Goal: Transaction & Acquisition: Book appointment/travel/reservation

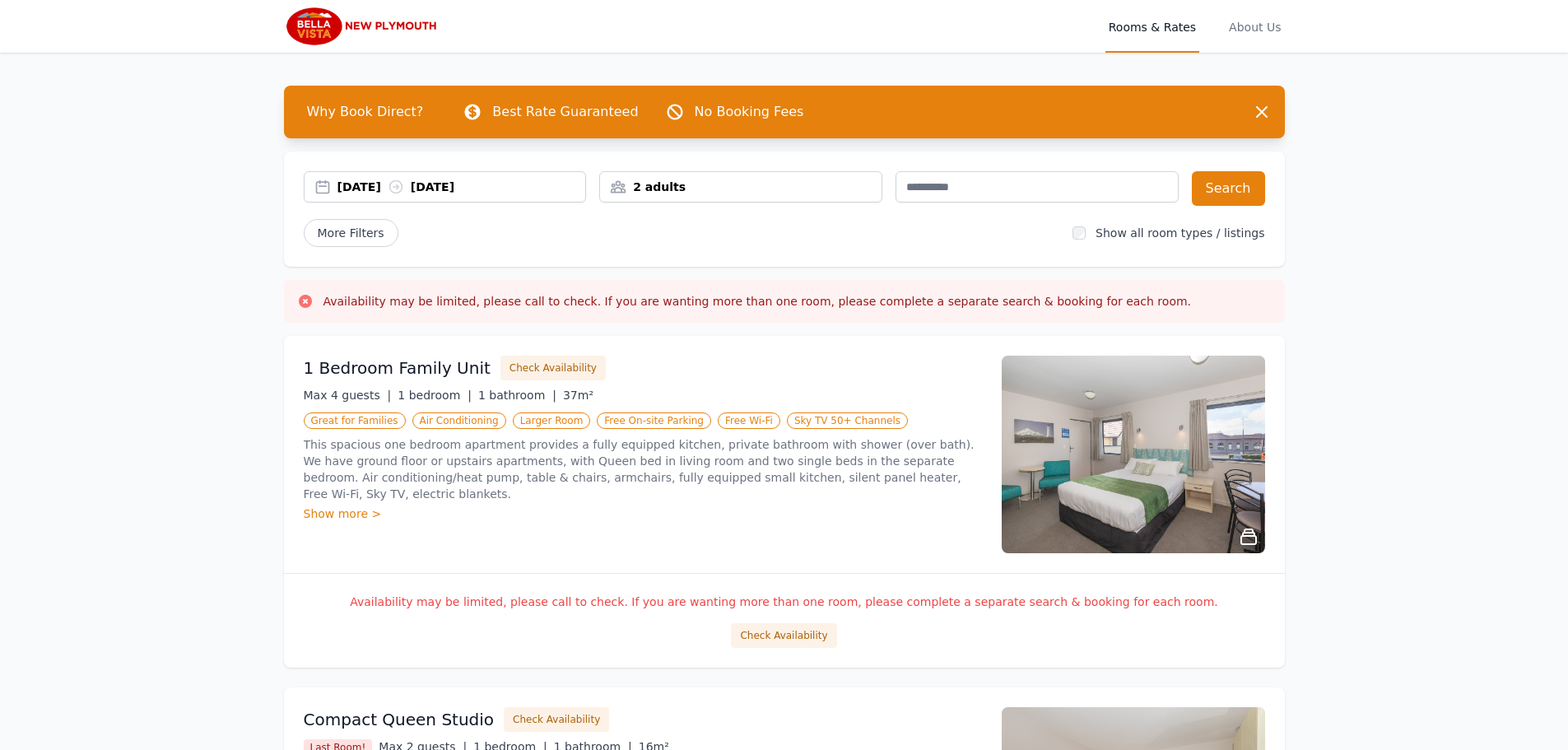
click at [512, 174] on div "29 Sep 2025 30 Sep 2025" at bounding box center [445, 187] width 283 height 31
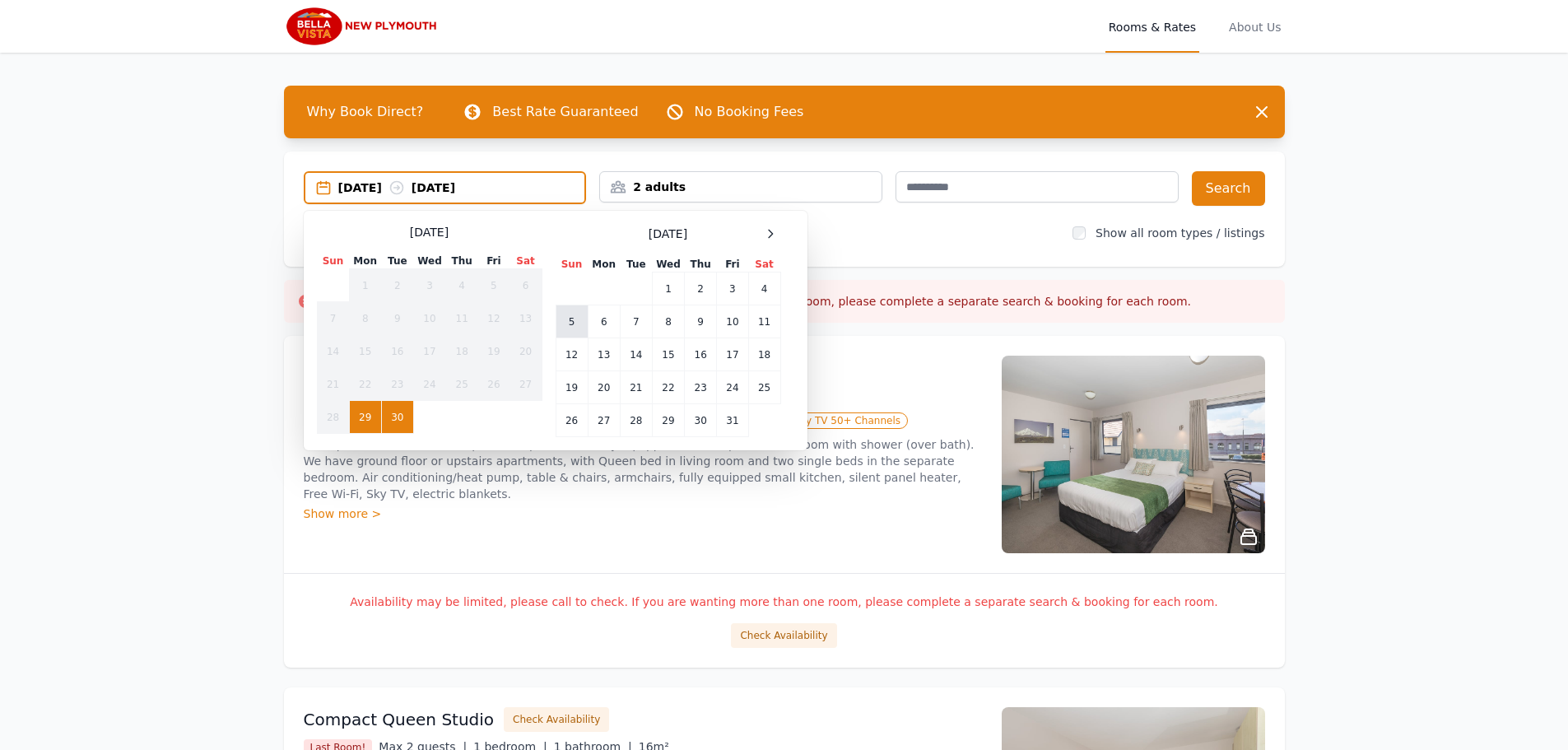
click at [570, 321] on td "5" at bounding box center [571, 321] width 32 height 32
click at [615, 320] on td "6" at bounding box center [604, 321] width 32 height 32
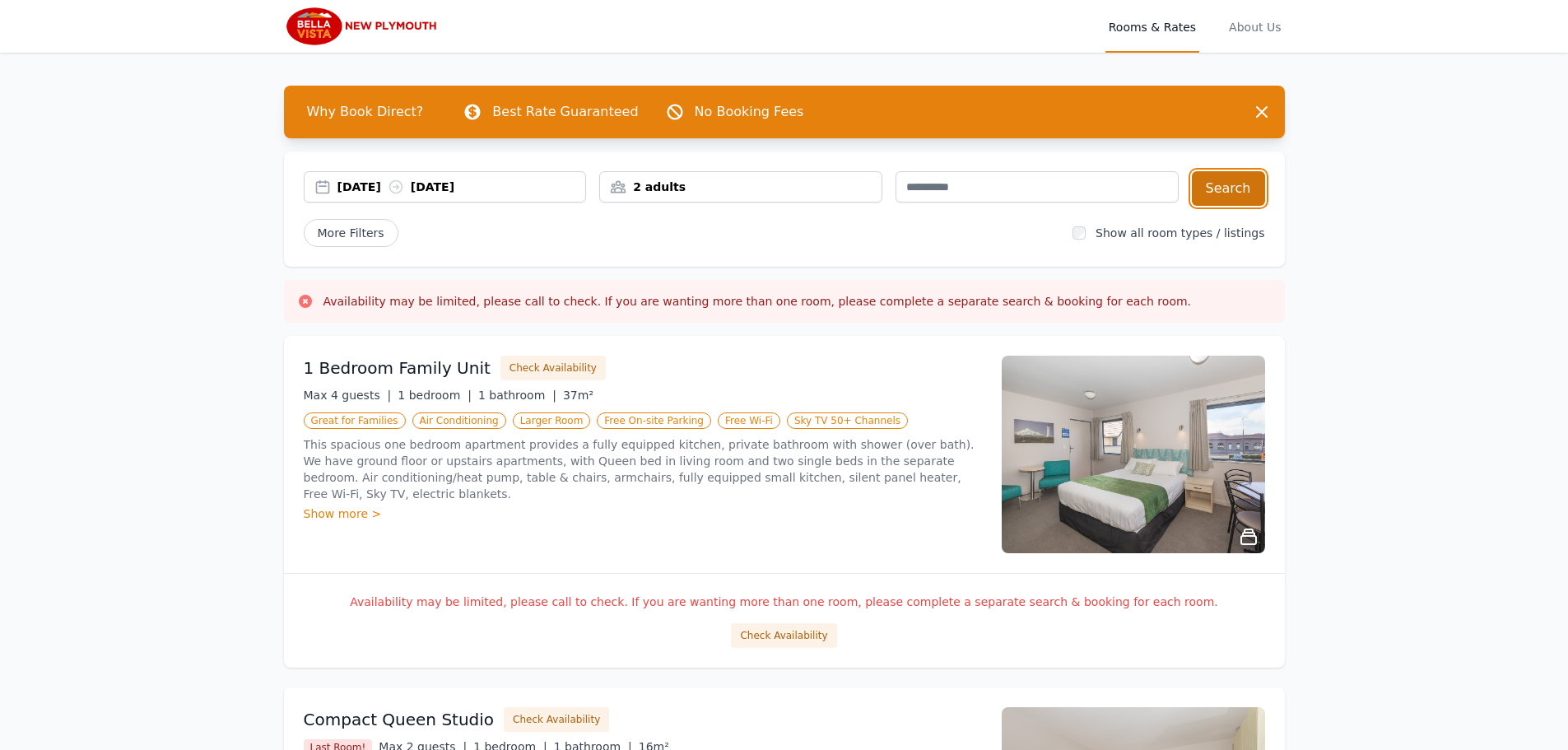
click at [1230, 193] on button "Search" at bounding box center [1229, 188] width 74 height 34
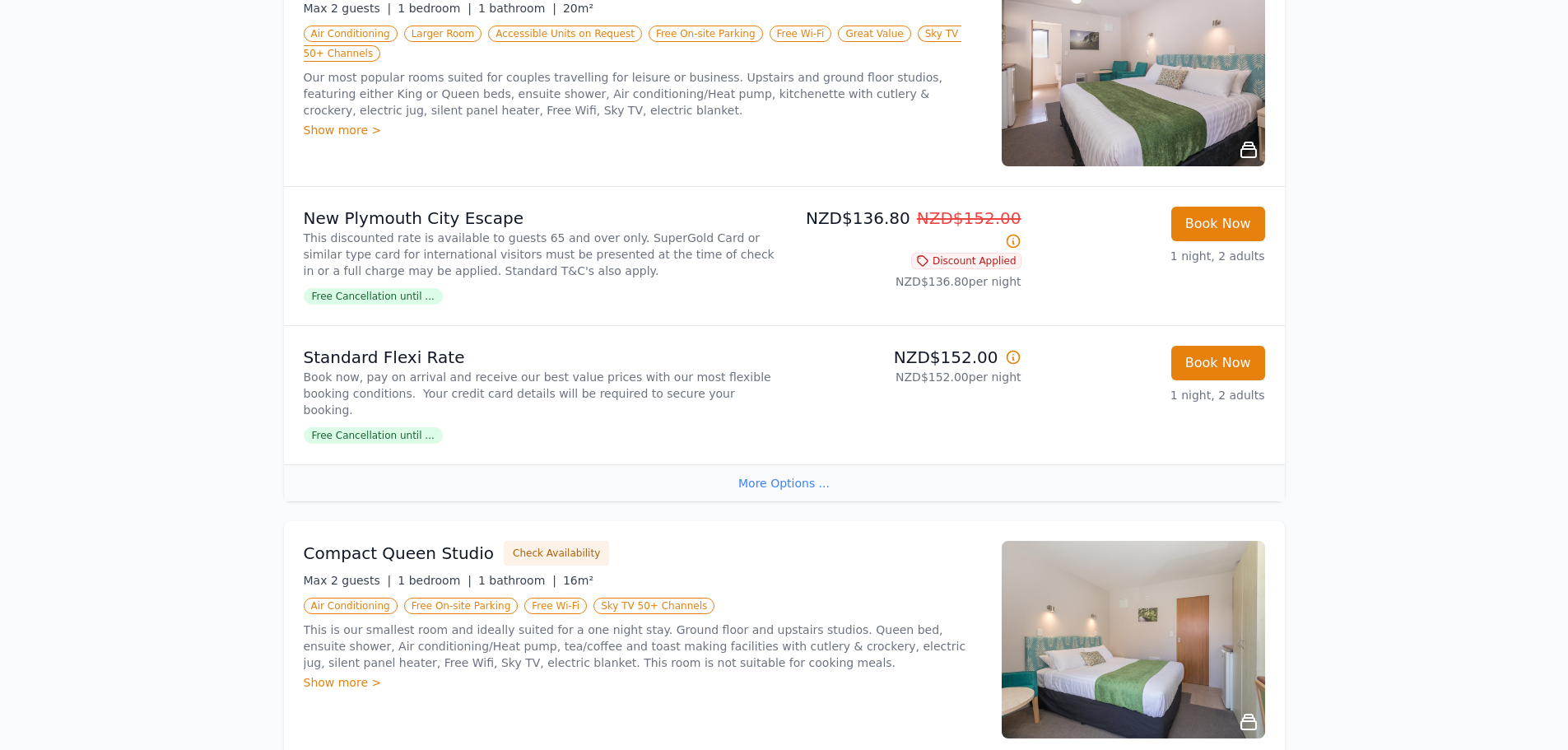
scroll to position [330, 0]
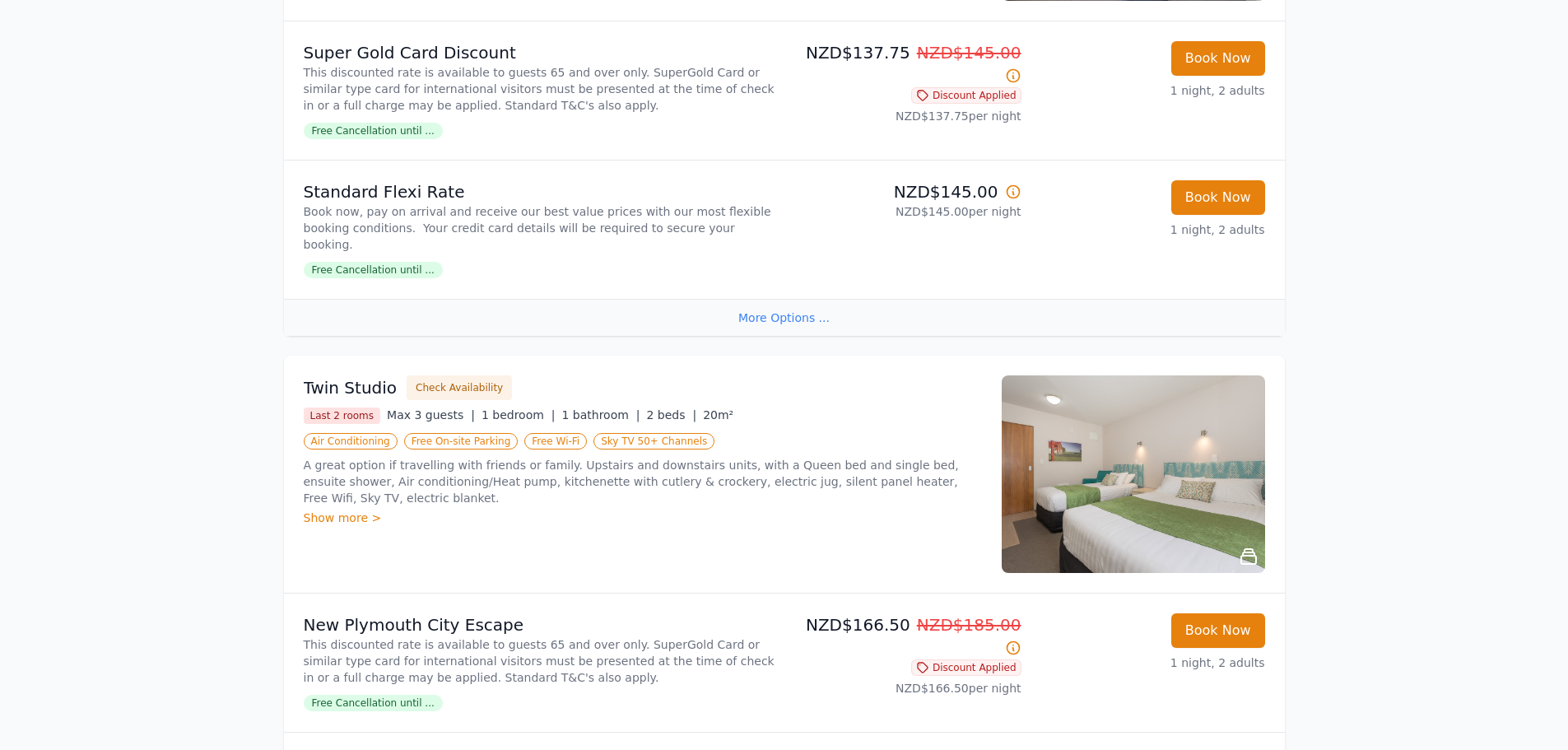
click at [705, 457] on p "A great option if travelling with friends or family. Upstairs and downstairs un…" at bounding box center [643, 482] width 678 height 49
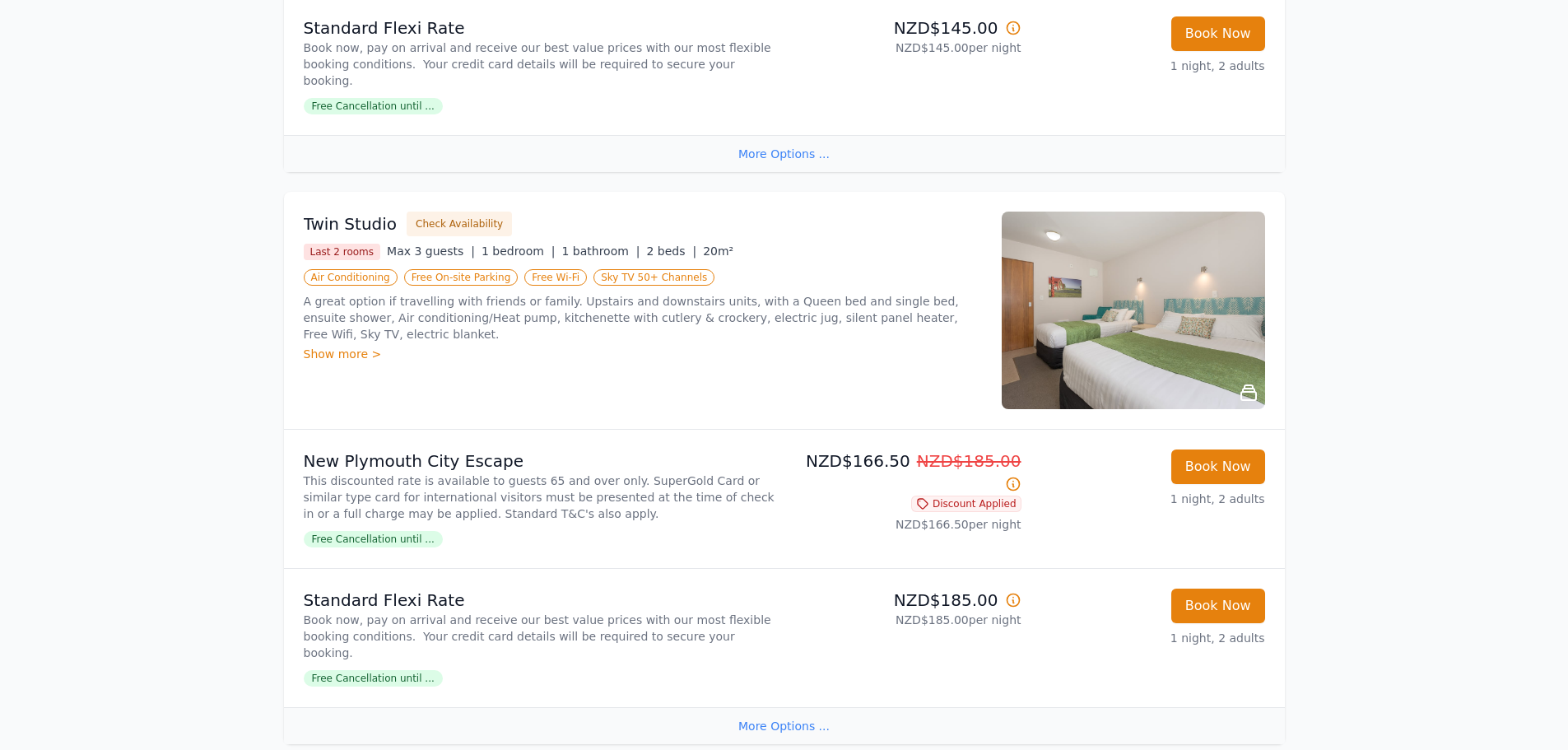
scroll to position [1233, 0]
click at [369, 666] on div "Free Cancellation until ..." at bounding box center [541, 676] width 474 height 20
click at [372, 669] on span "Free Cancellation until ..." at bounding box center [374, 677] width 140 height 17
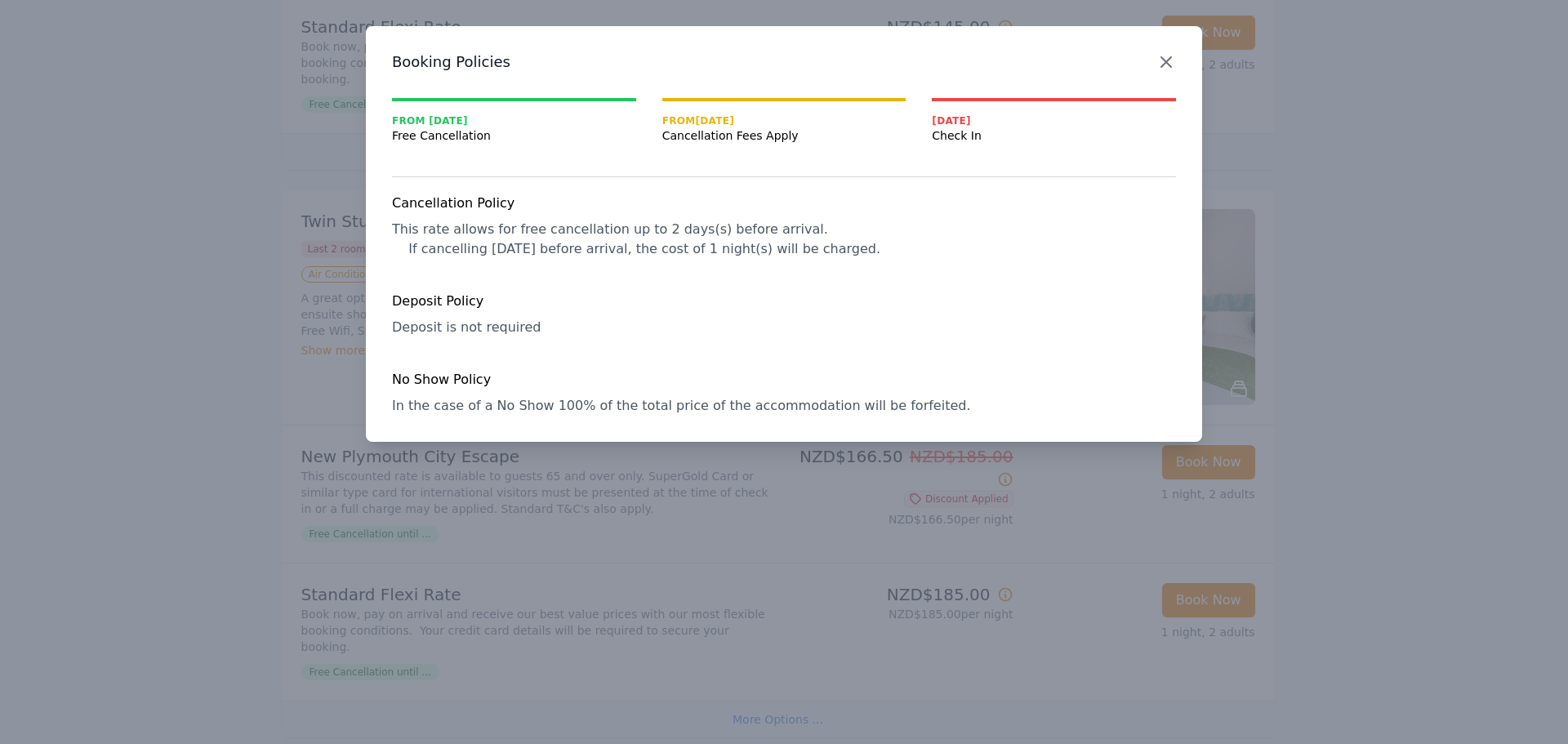
click at [1156, 62] on icon "button" at bounding box center [1166, 62] width 20 height 20
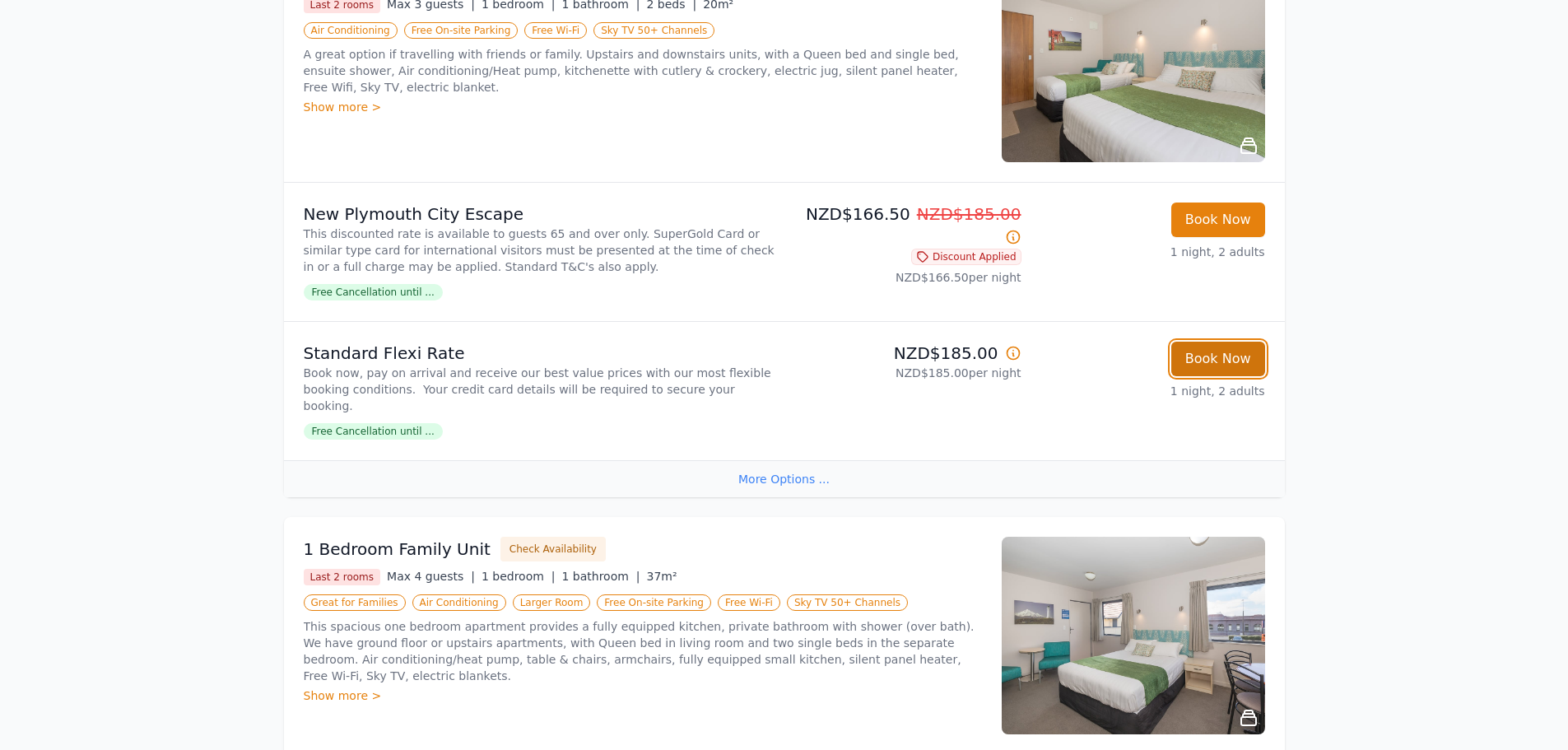
click at [1216, 342] on button "Book Now" at bounding box center [1218, 359] width 93 height 34
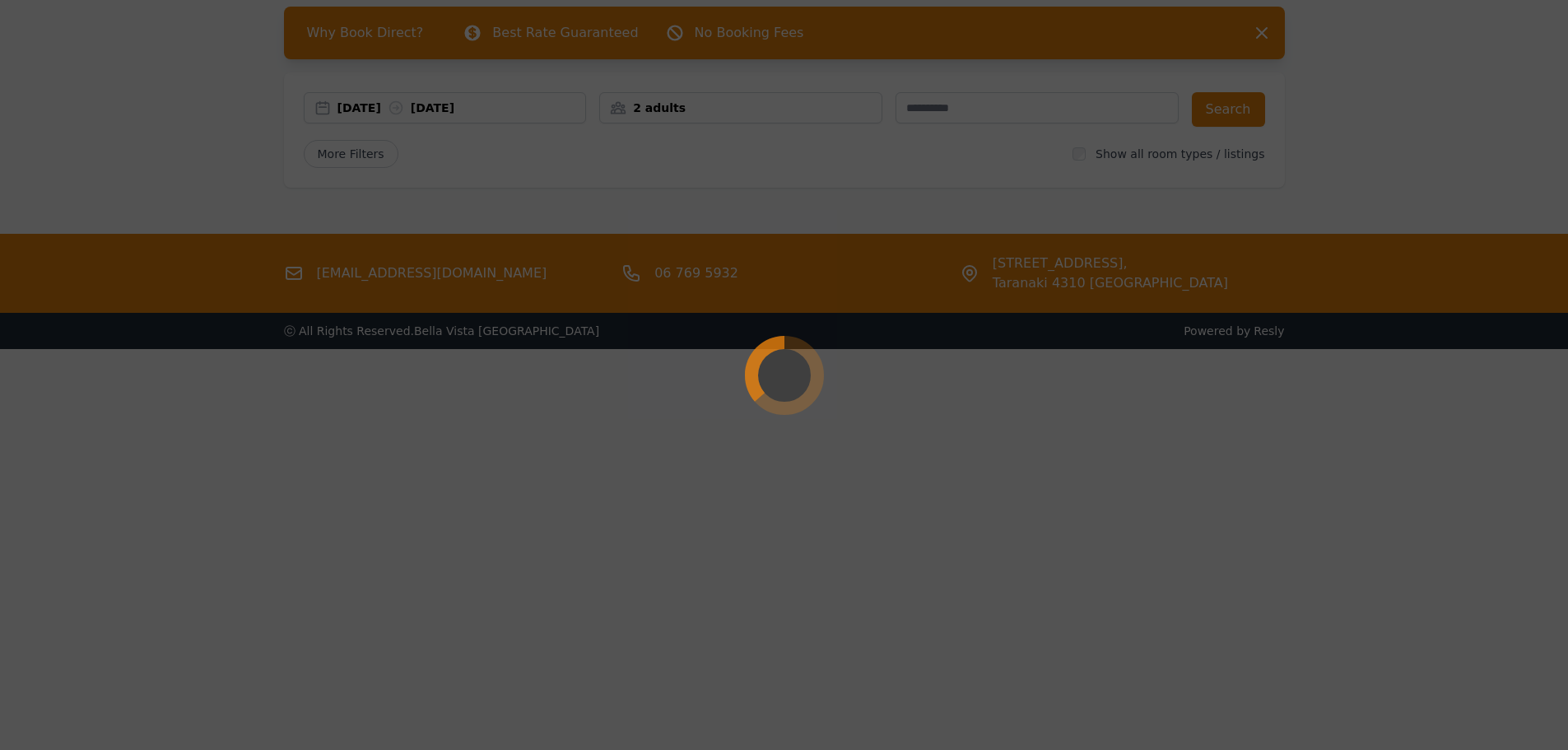
scroll to position [79, 0]
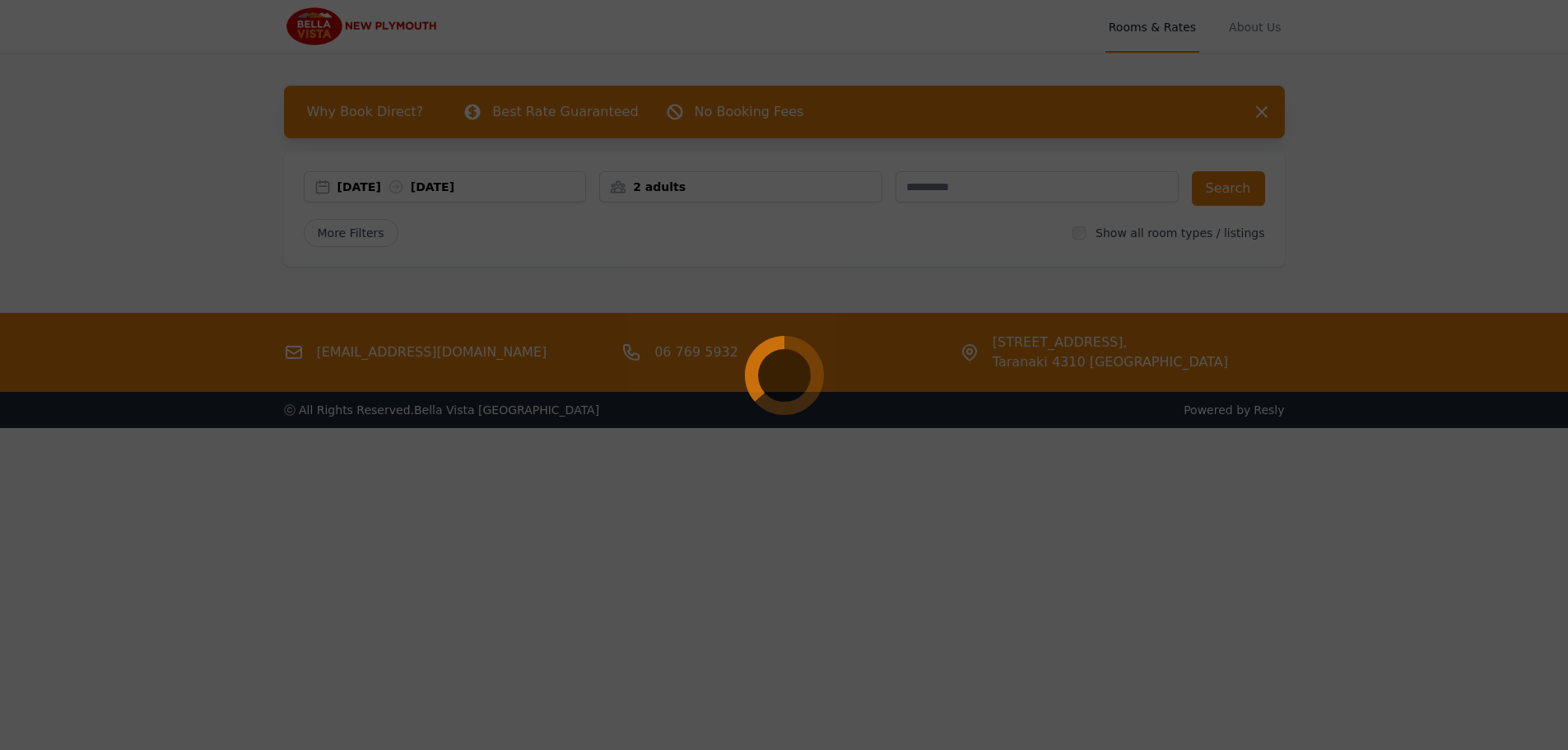
select select "**"
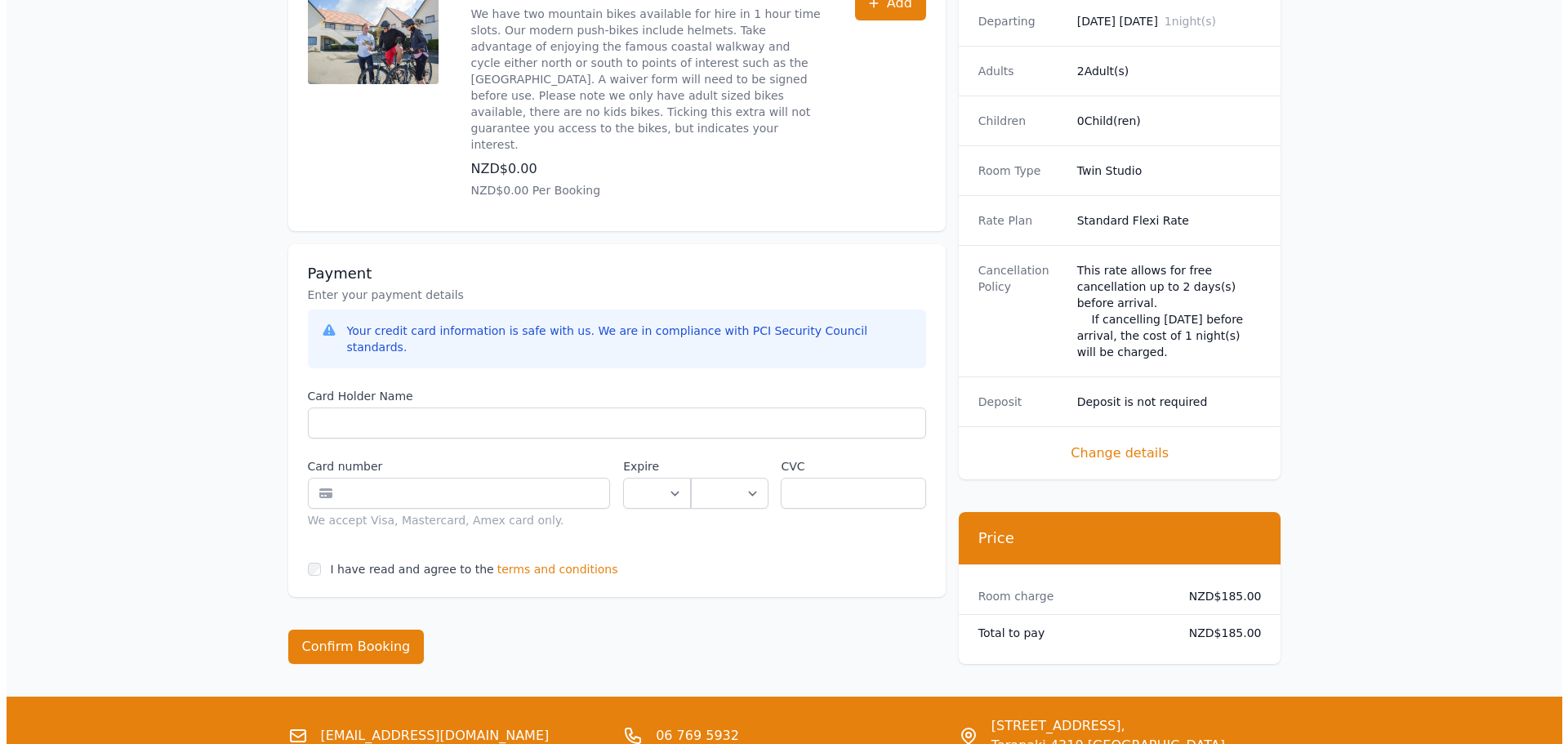
scroll to position [1002, 0]
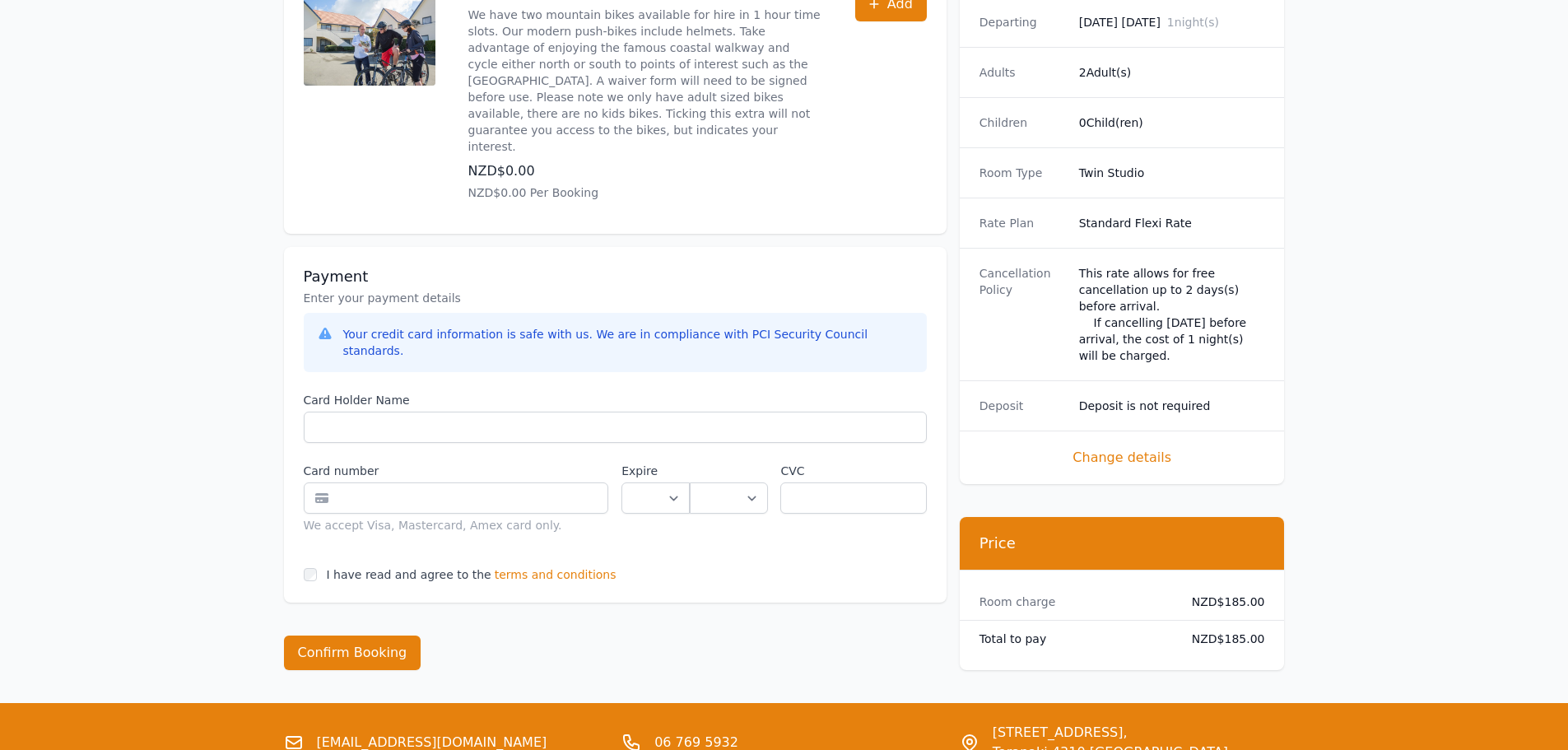
click at [564, 566] on span "terms and conditions" at bounding box center [555, 574] width 122 height 17
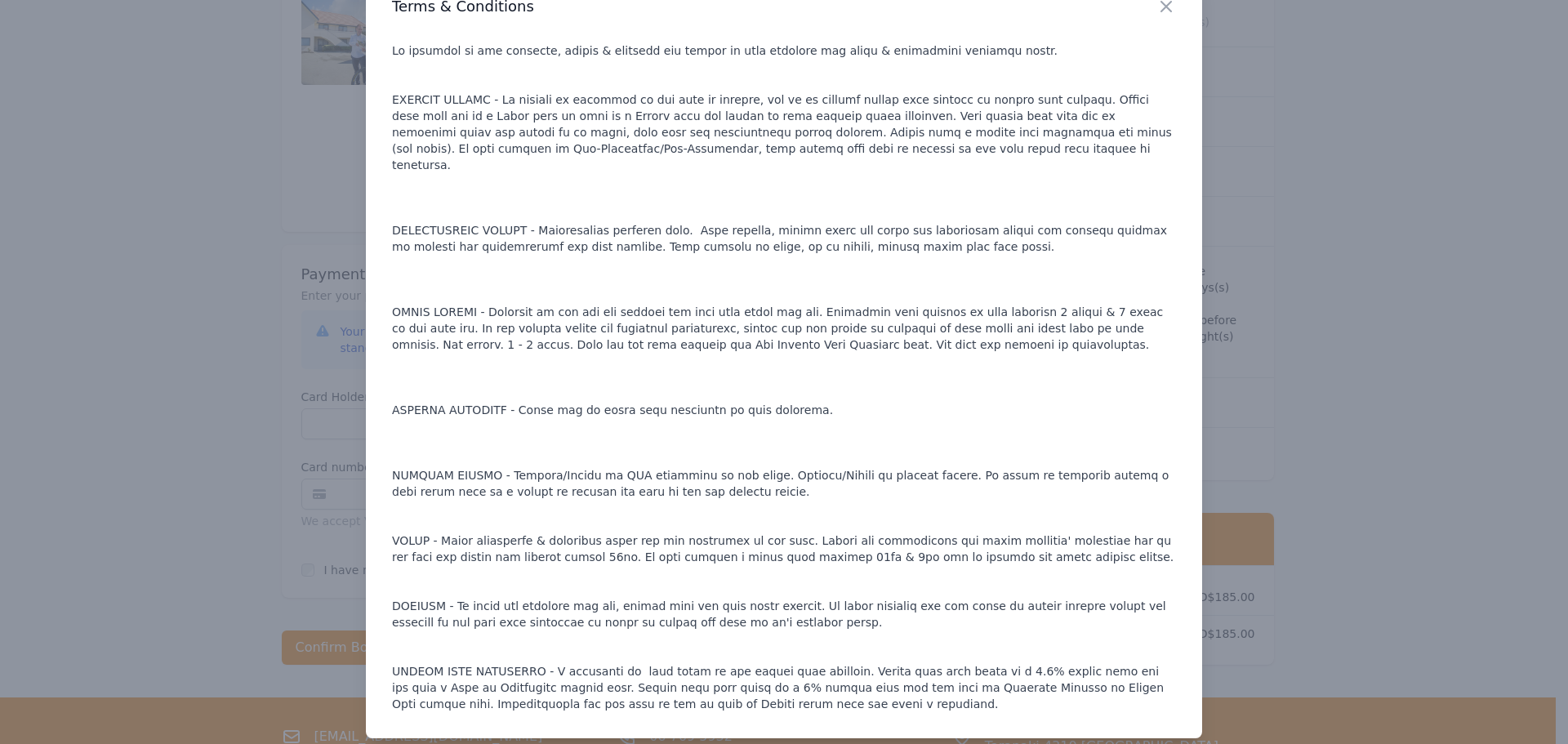
scroll to position [59, 0]
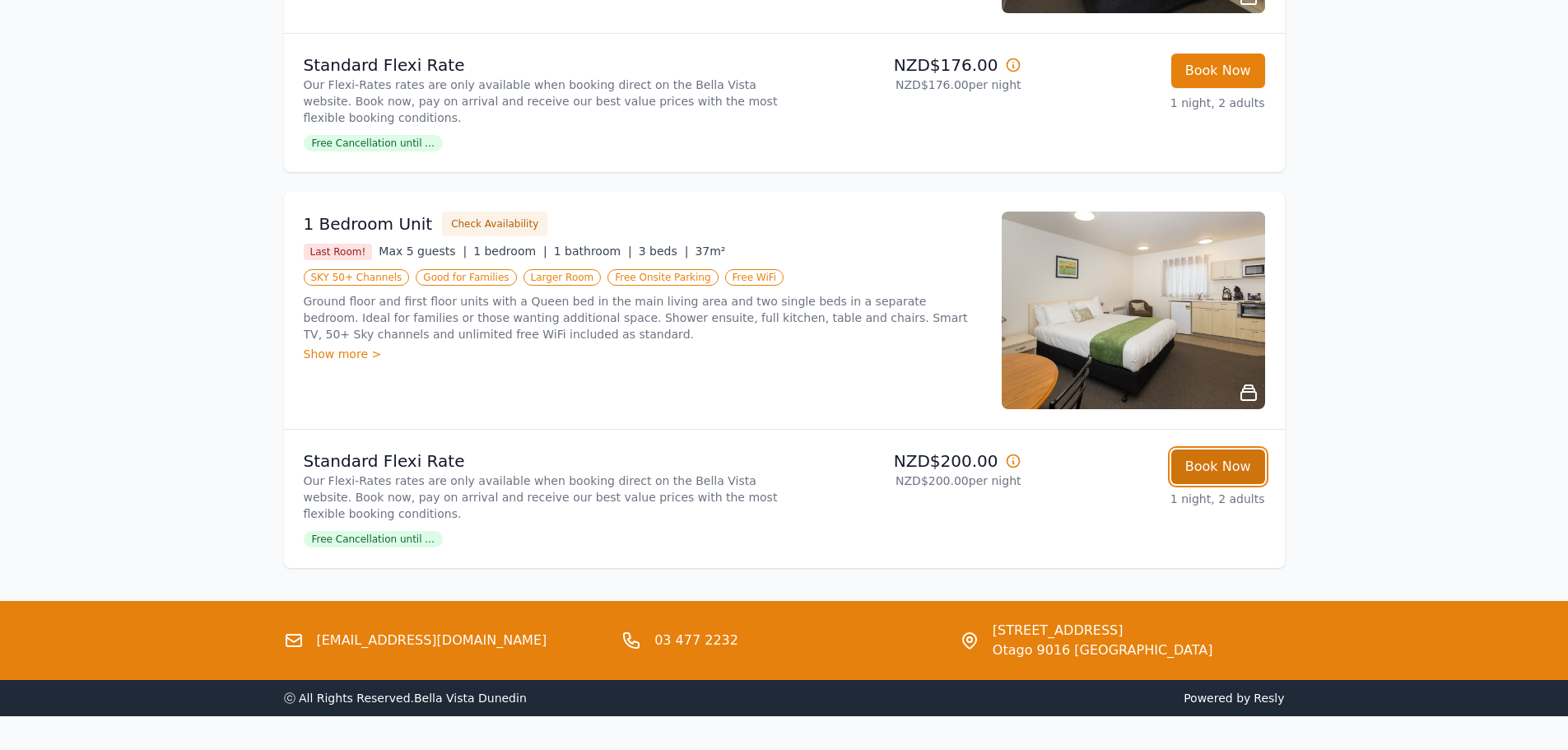
click at [1238, 475] on button "Book Now" at bounding box center [1218, 466] width 93 height 34
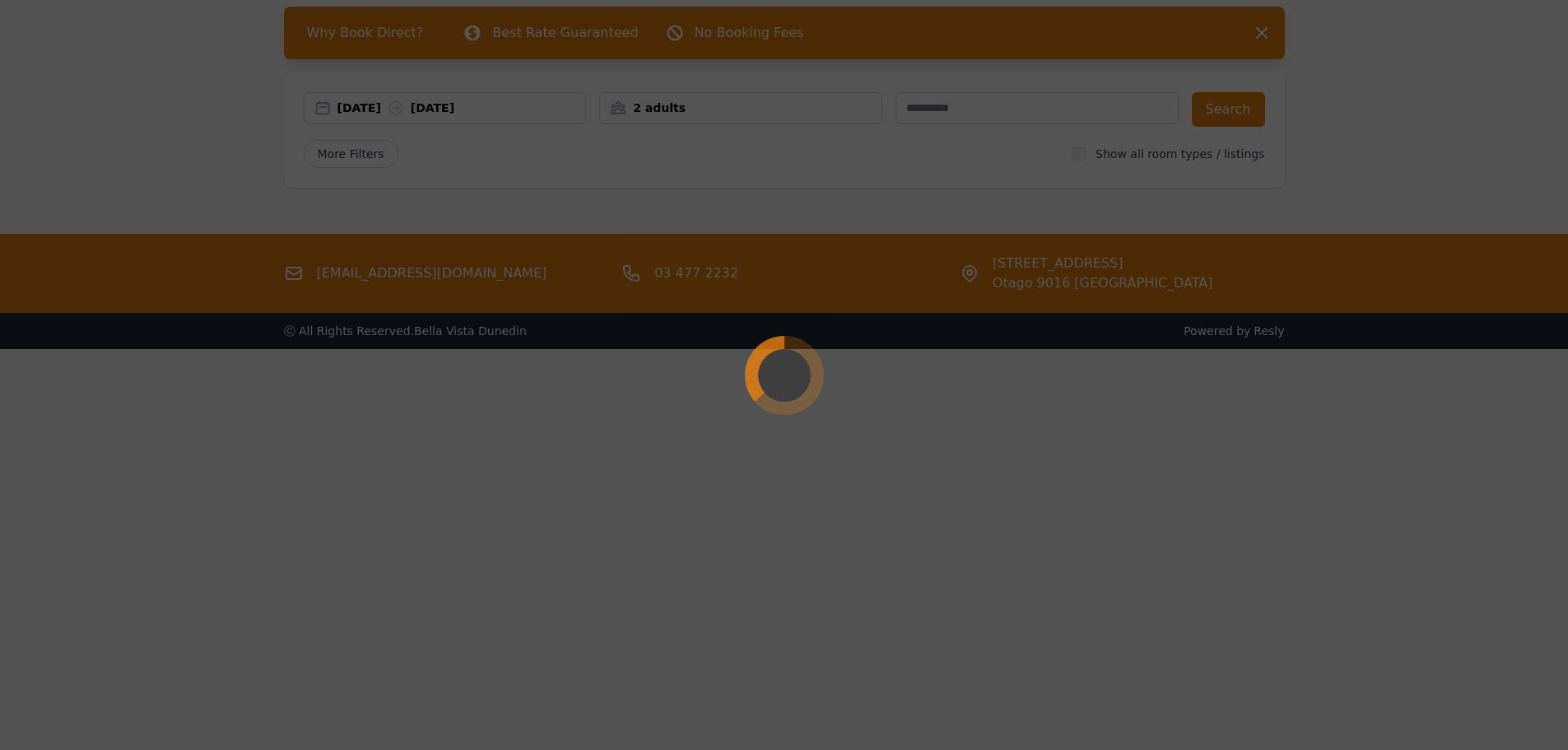
scroll to position [79, 0]
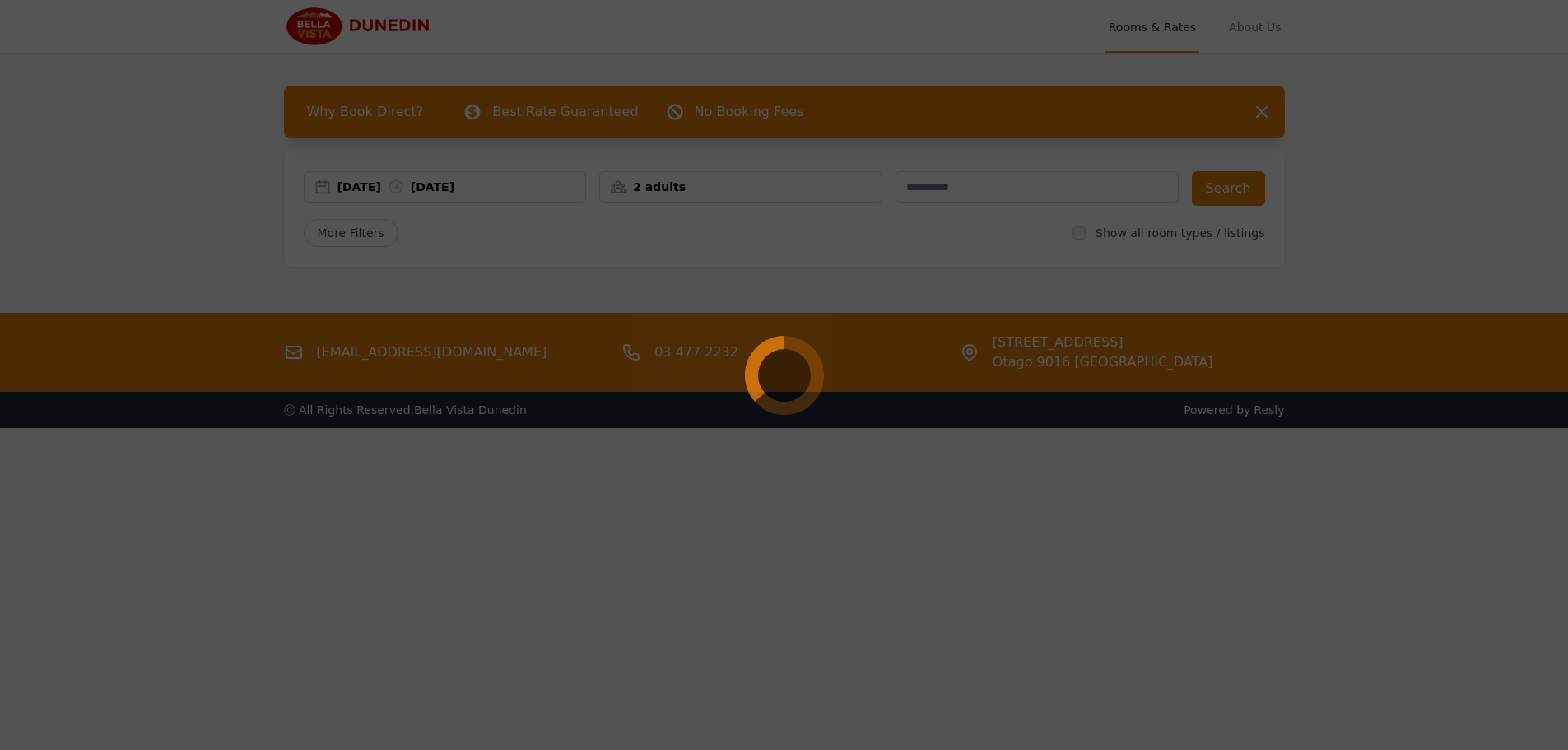
select select "**"
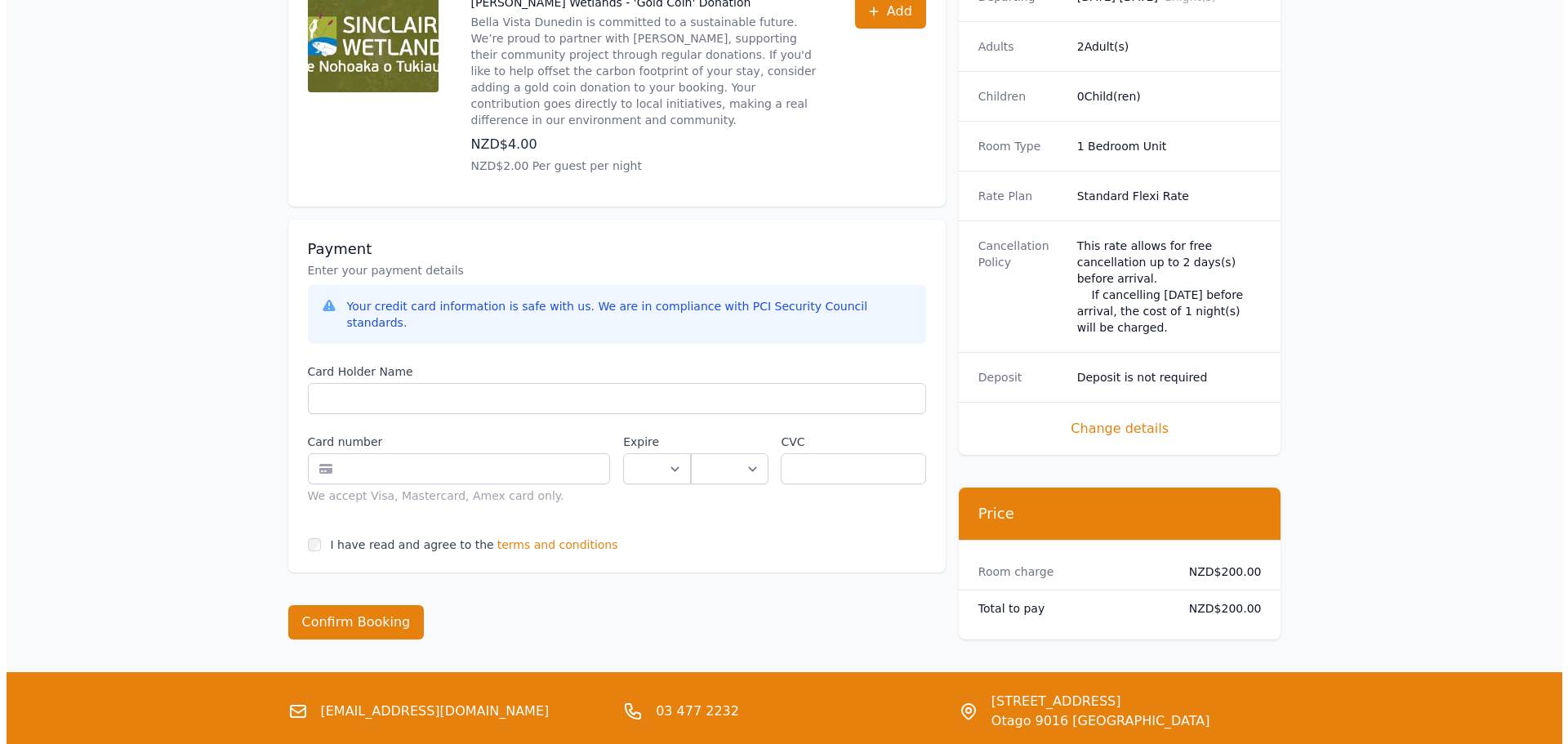
scroll to position [1051, 0]
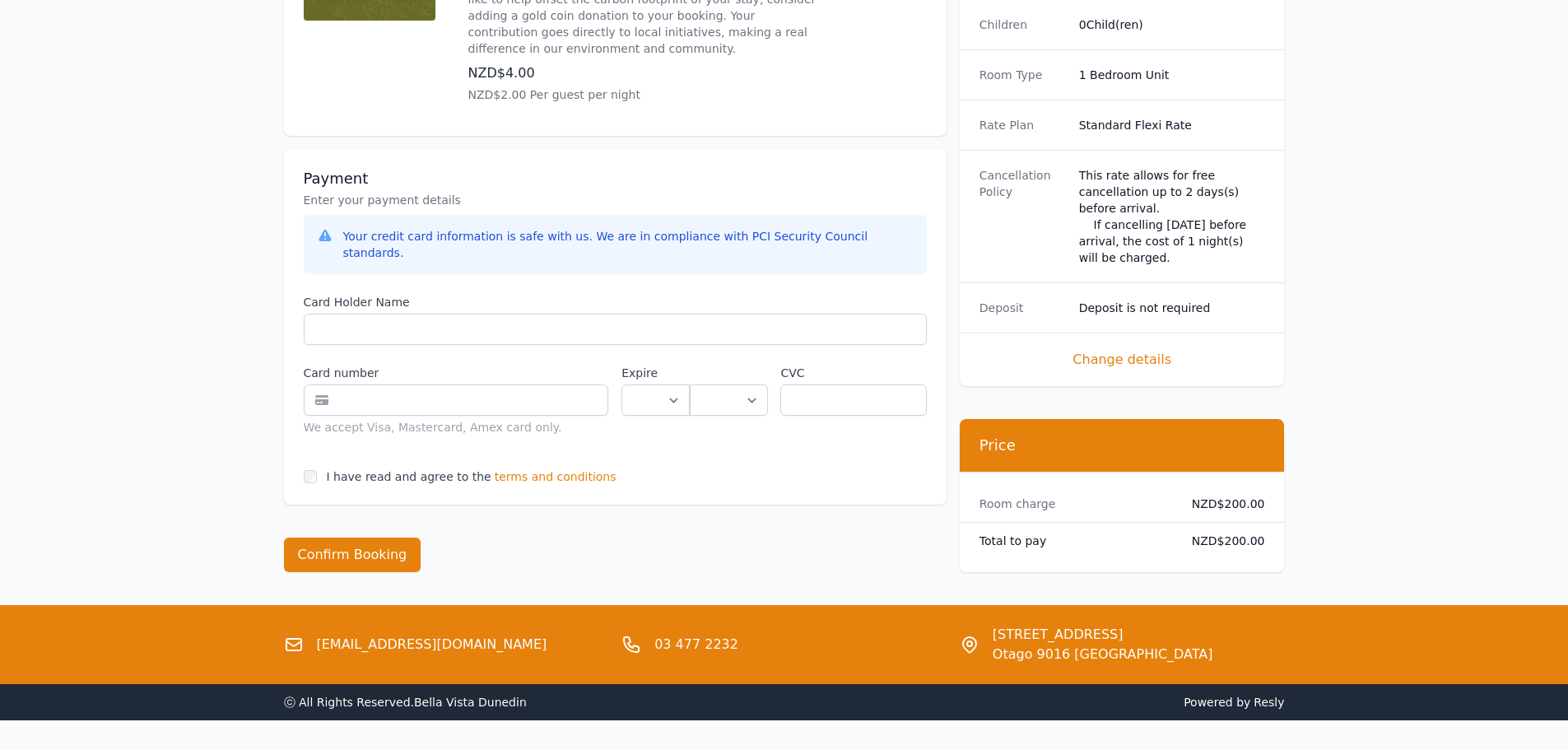
click at [553, 468] on span "terms and conditions" at bounding box center [555, 476] width 122 height 17
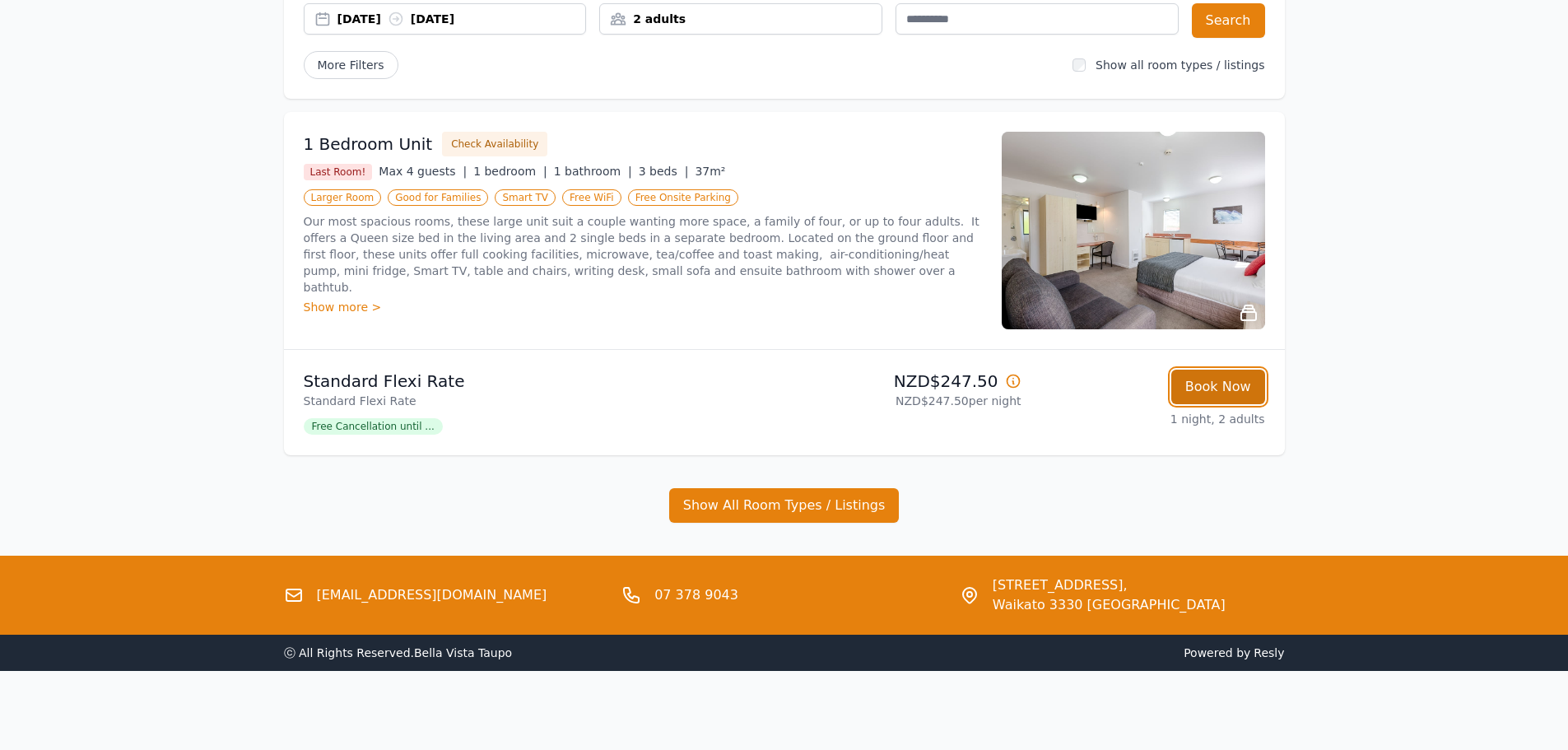
click at [1230, 394] on button "Book Now" at bounding box center [1218, 386] width 93 height 34
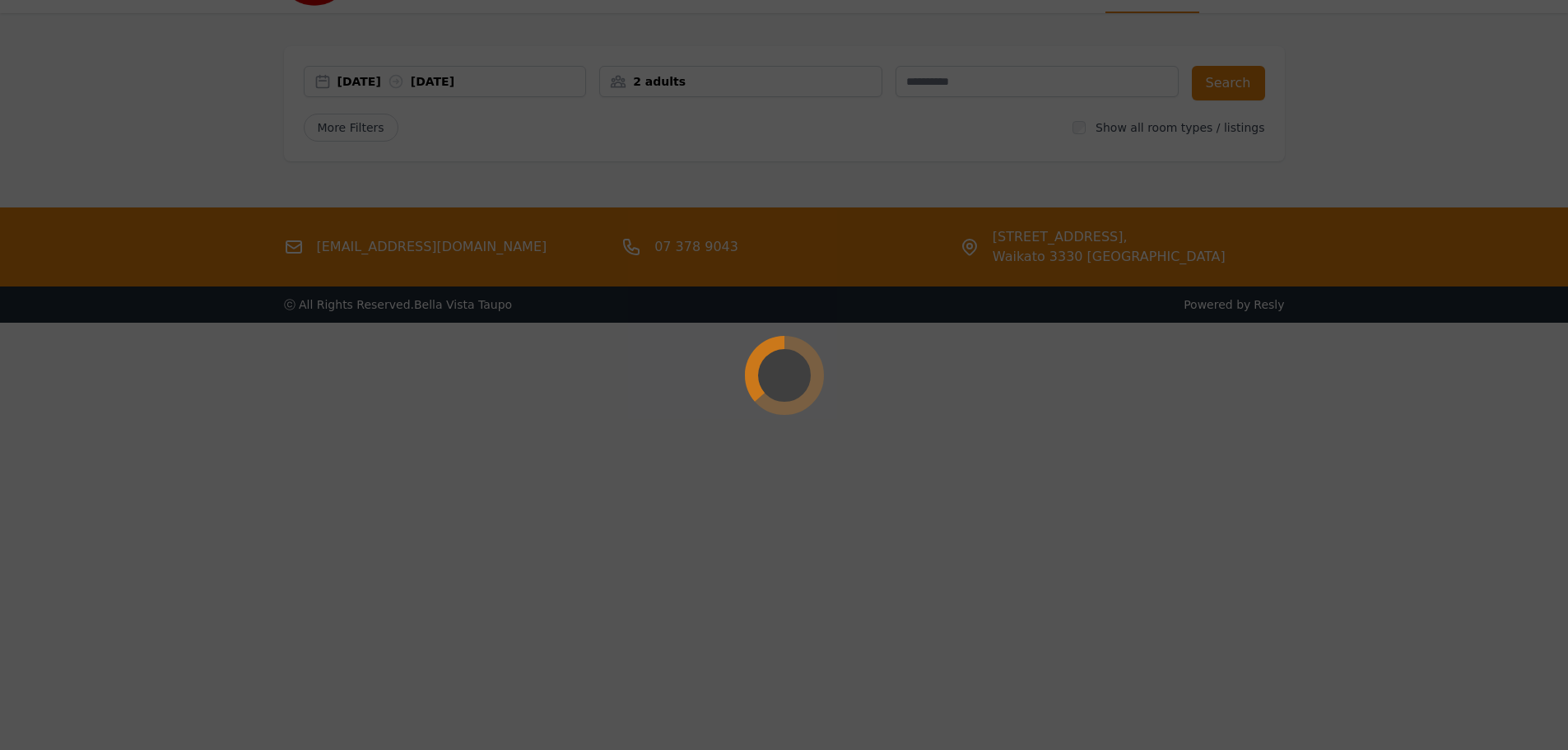
select select "**"
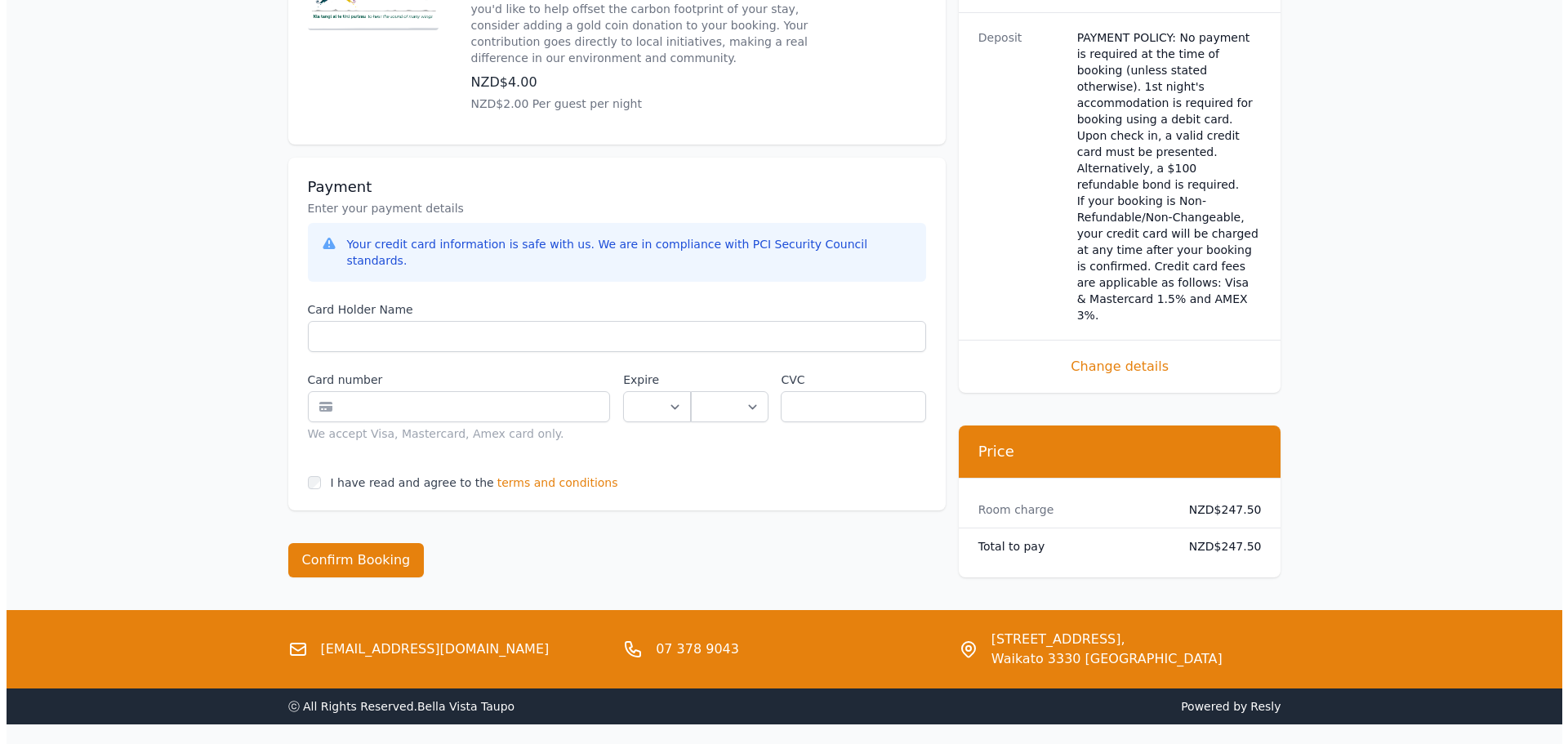
scroll to position [1090, 0]
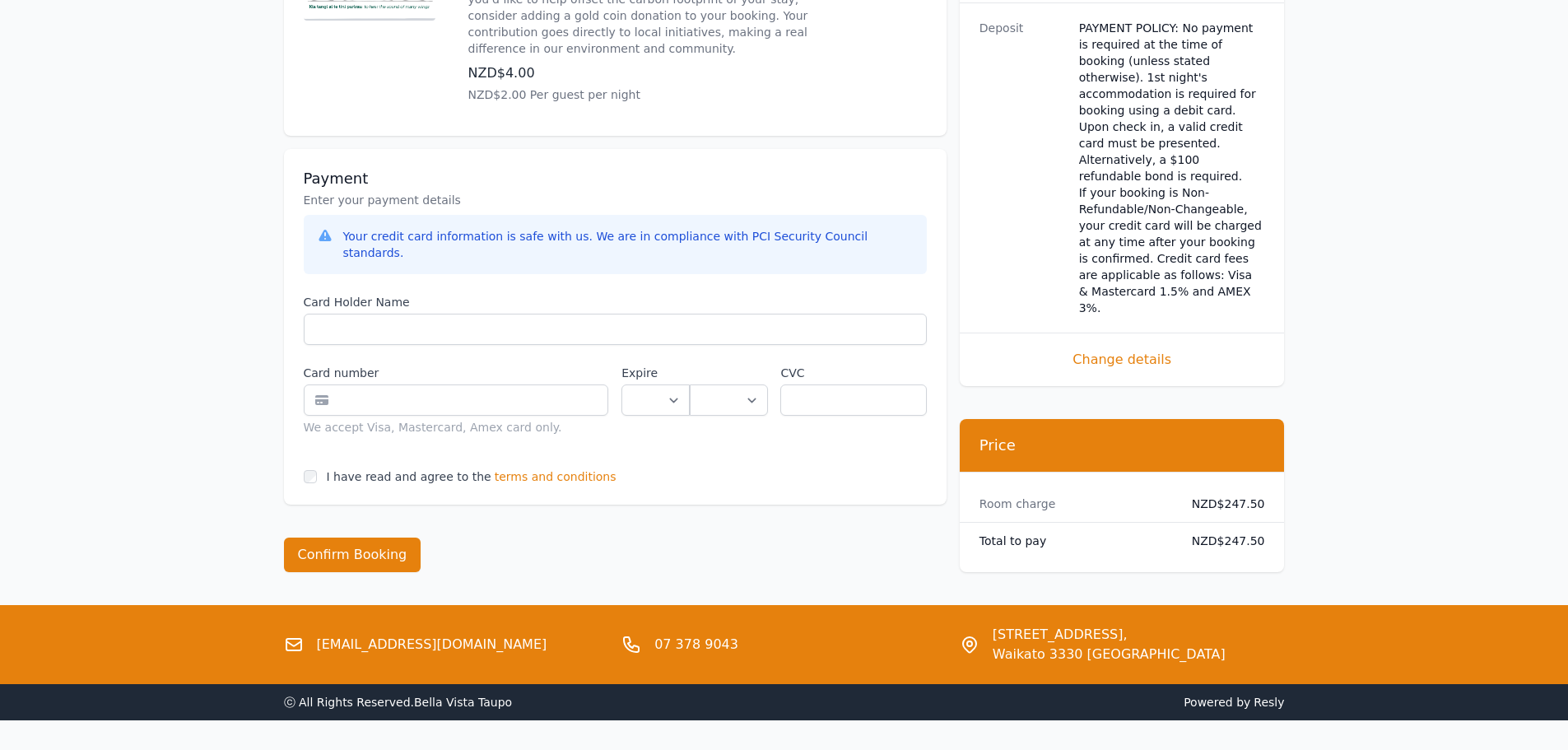
click at [537, 468] on span "terms and conditions" at bounding box center [555, 476] width 122 height 17
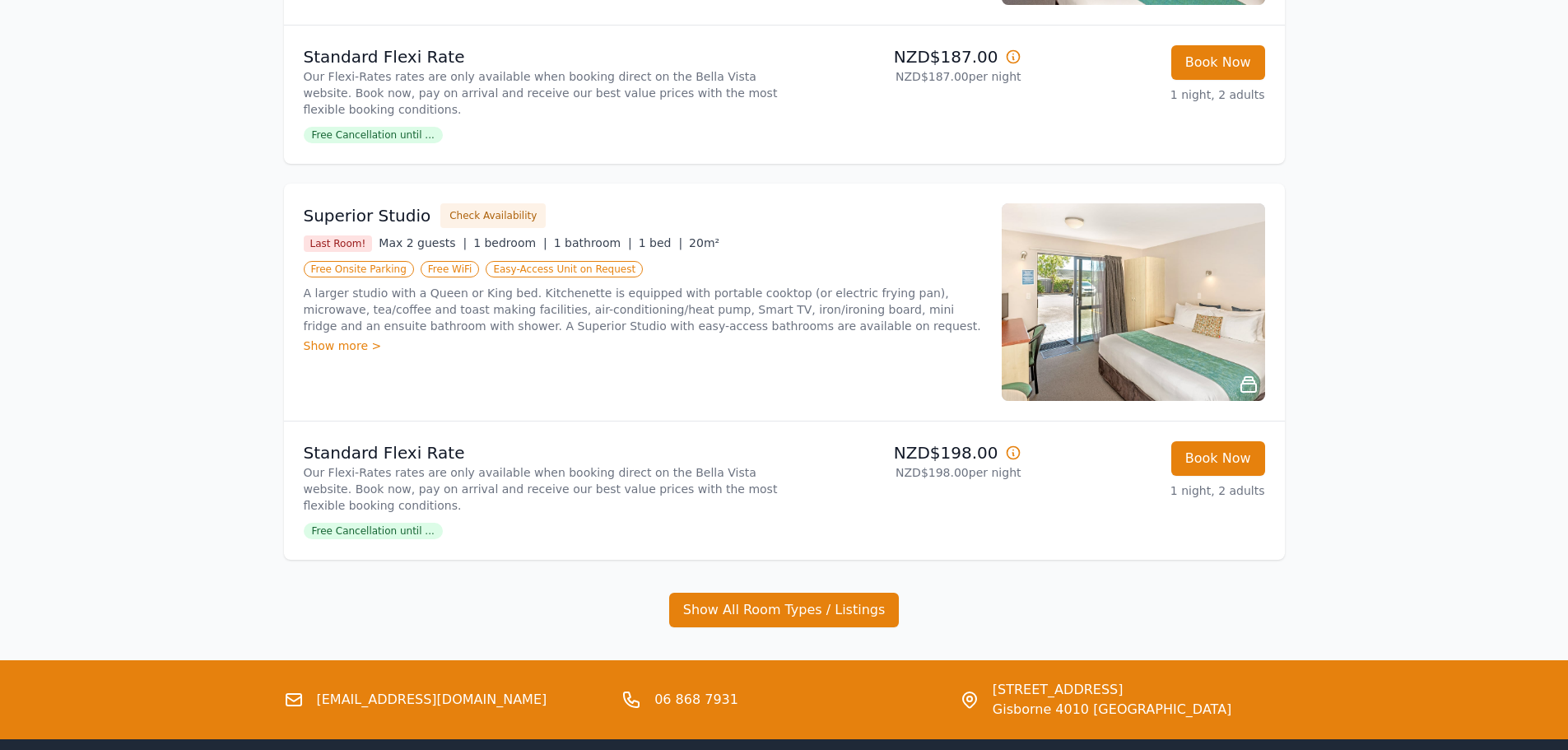
scroll to position [493, 0]
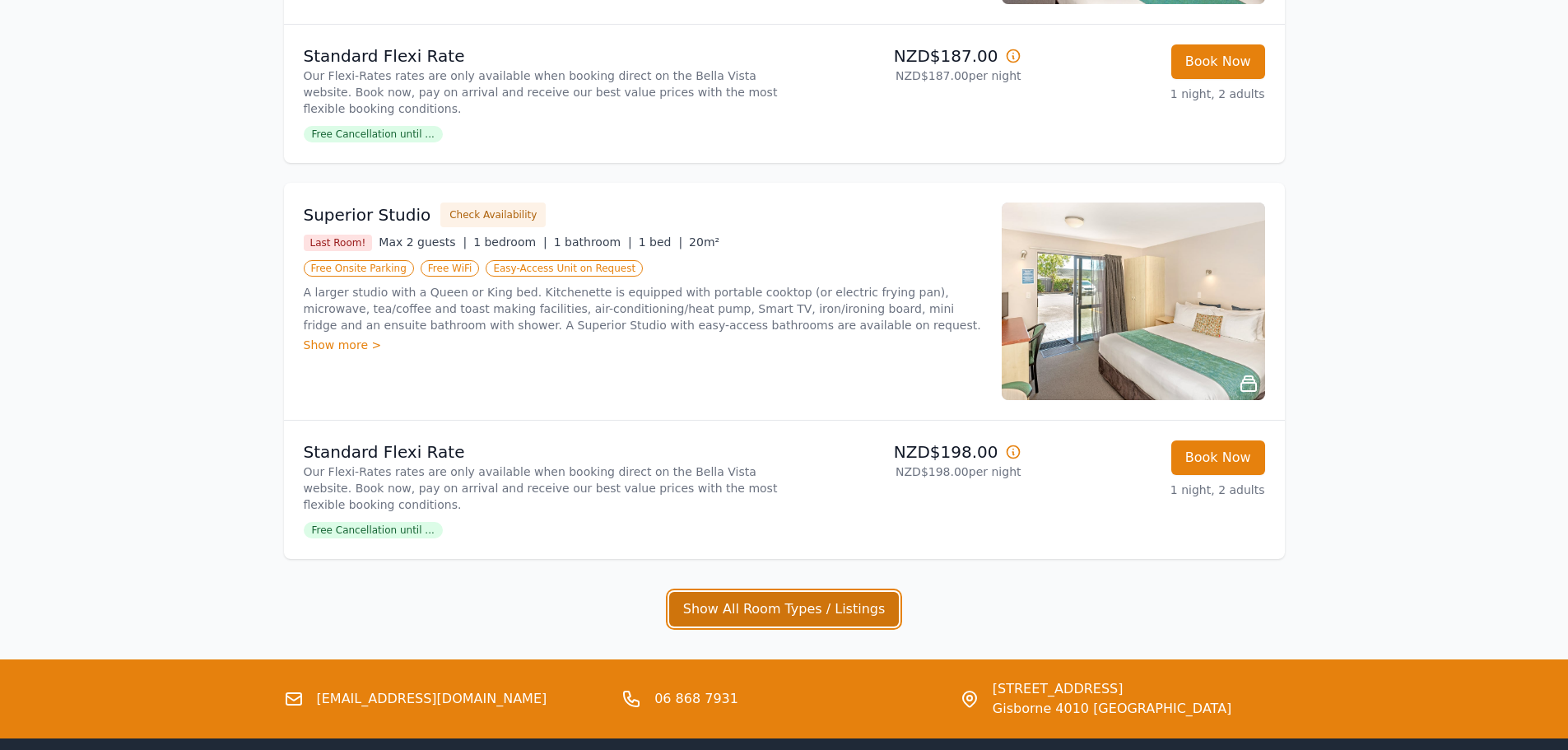
click at [868, 601] on button "Show All Room Types / Listings" at bounding box center [784, 608] width 230 height 34
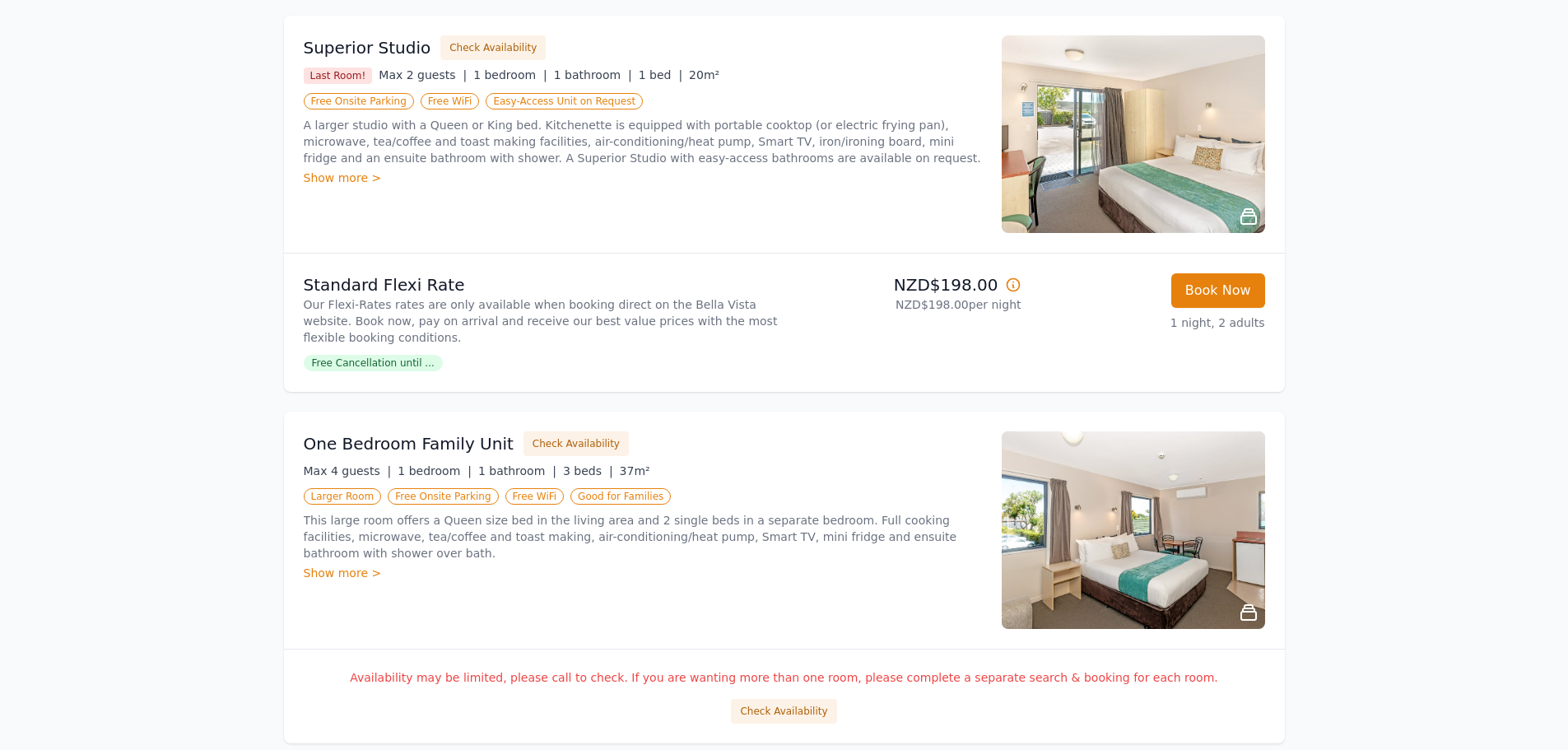
scroll to position [660, 0]
click at [1249, 290] on button "Book Now" at bounding box center [1218, 291] width 93 height 34
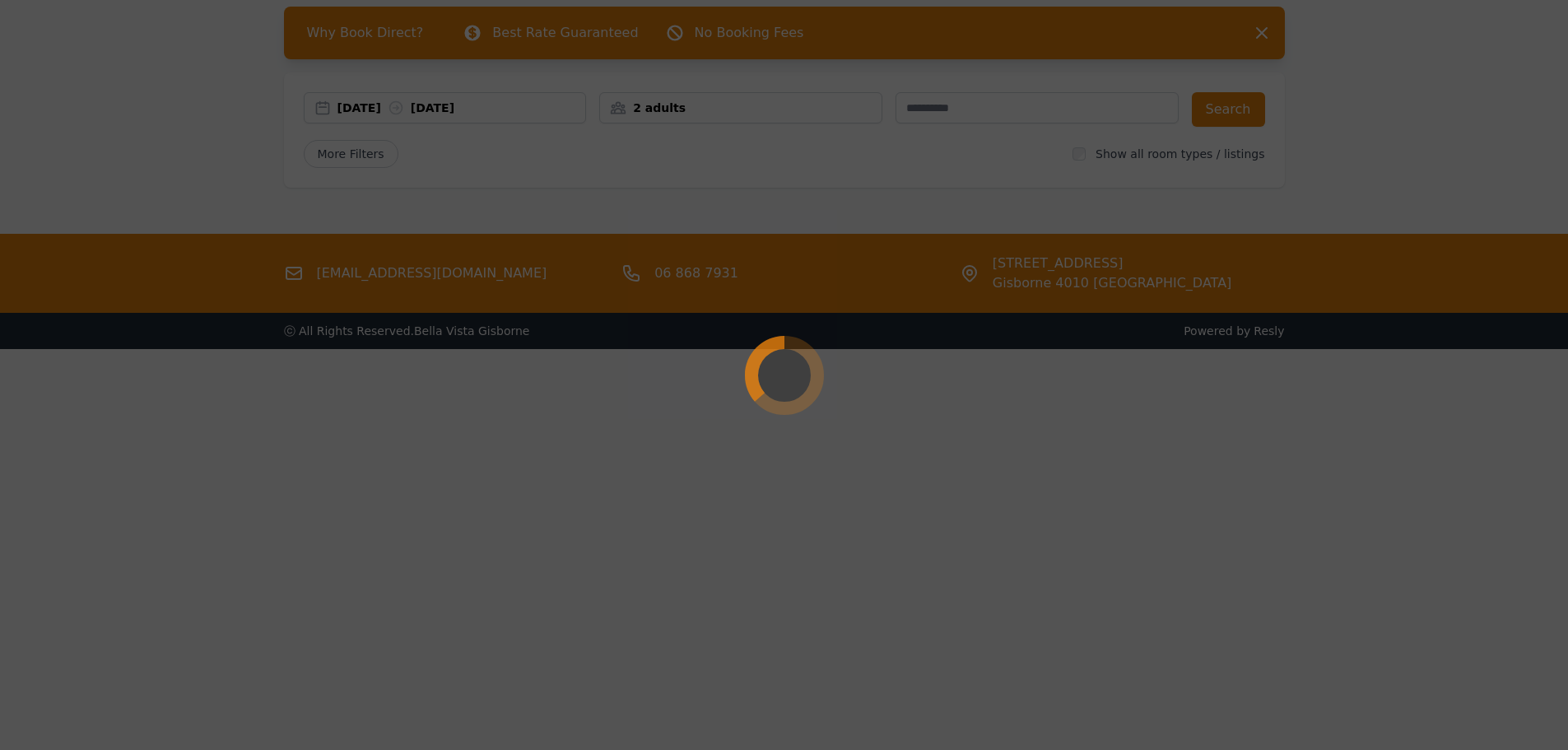
select select "**"
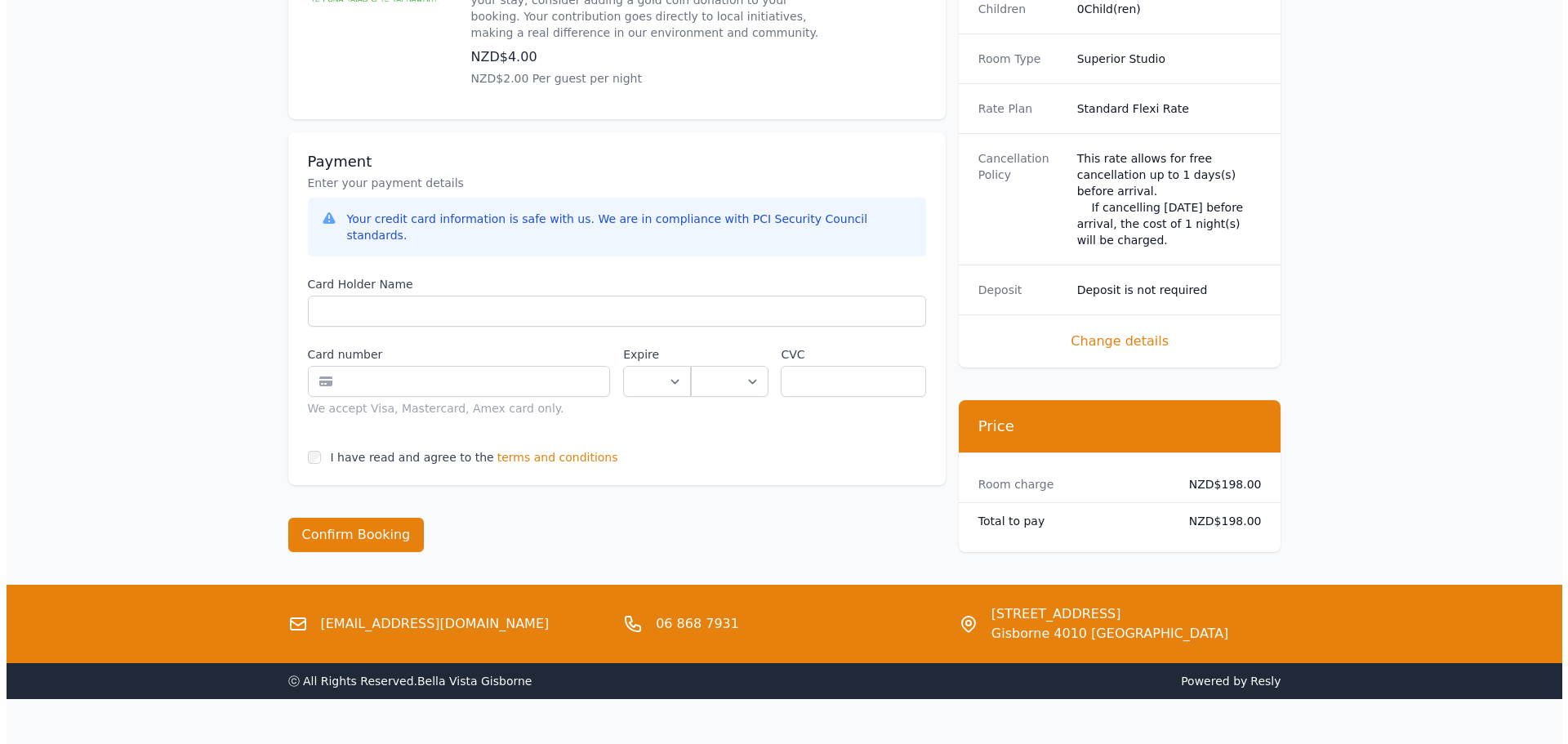
scroll to position [1068, 0]
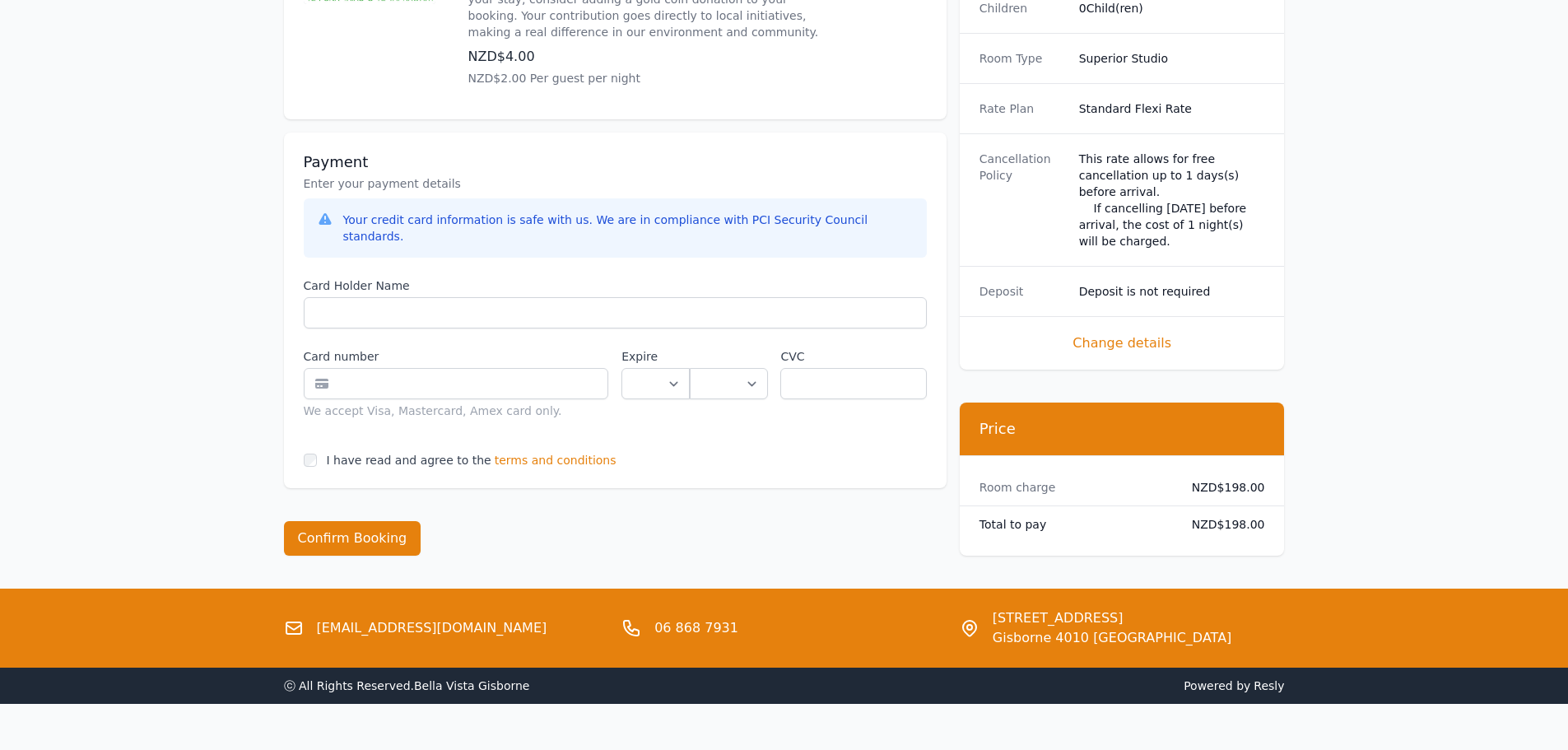
click at [559, 452] on span "terms and conditions" at bounding box center [555, 460] width 122 height 17
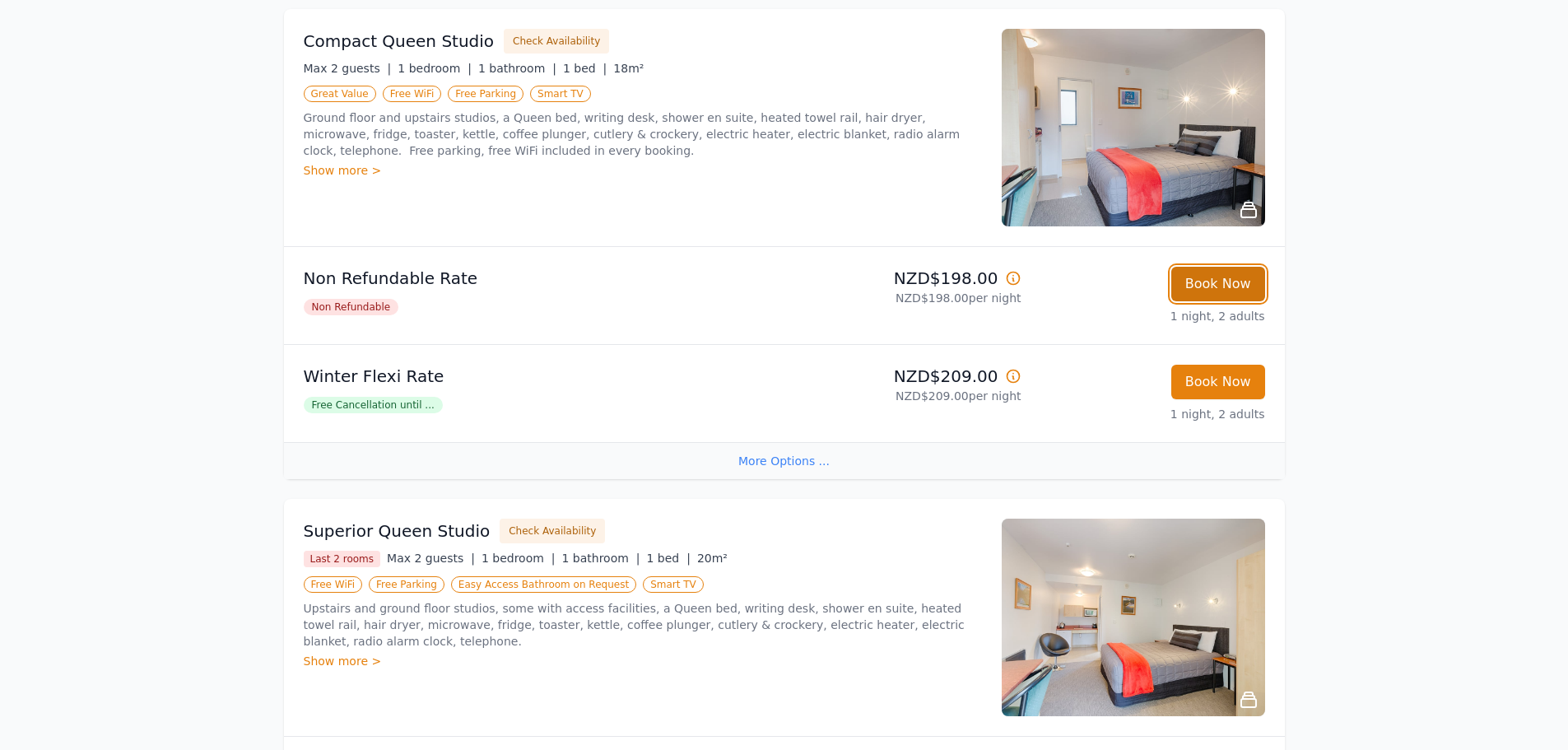
click at [1187, 282] on button "Book Now" at bounding box center [1218, 283] width 93 height 34
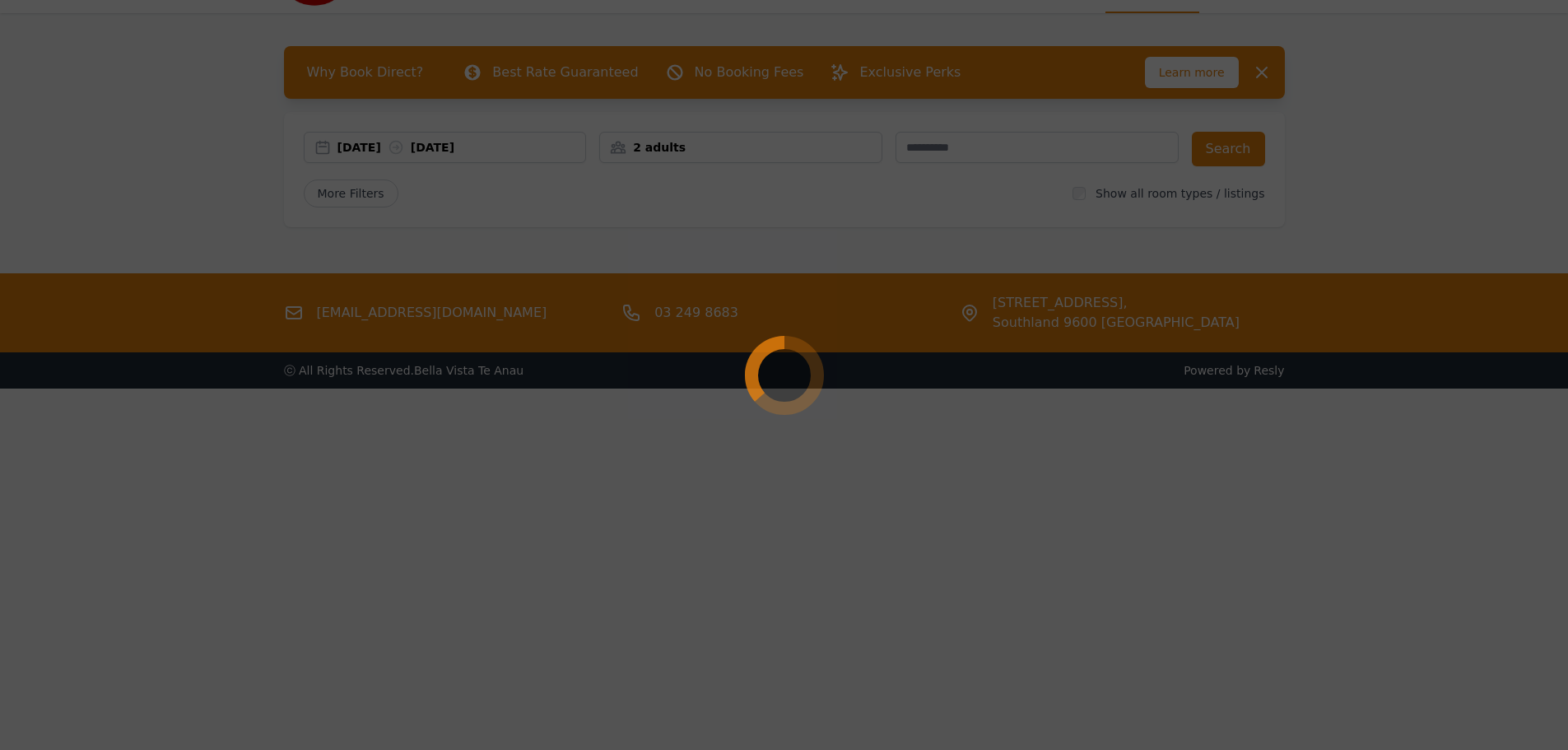
scroll to position [79, 0]
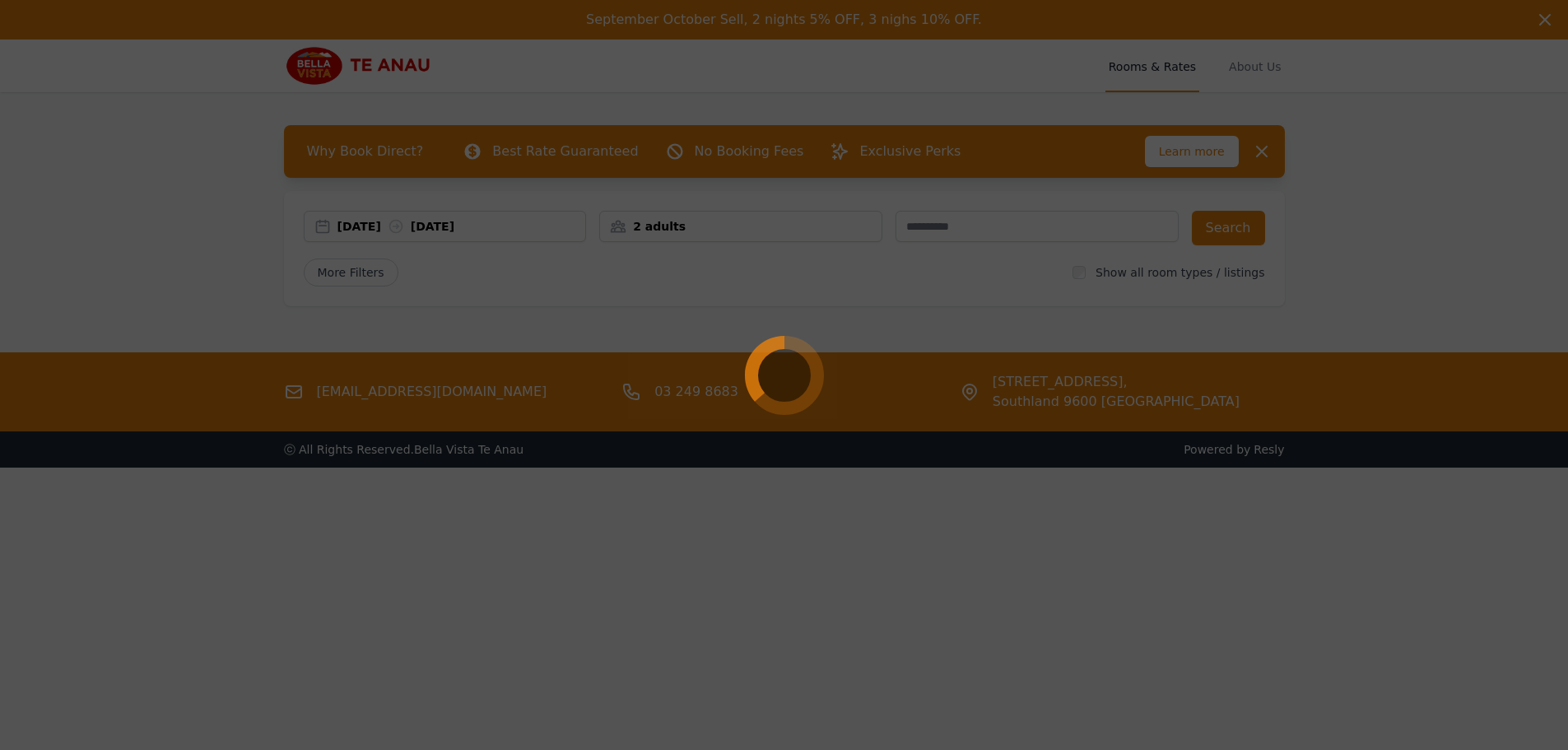
select select "**"
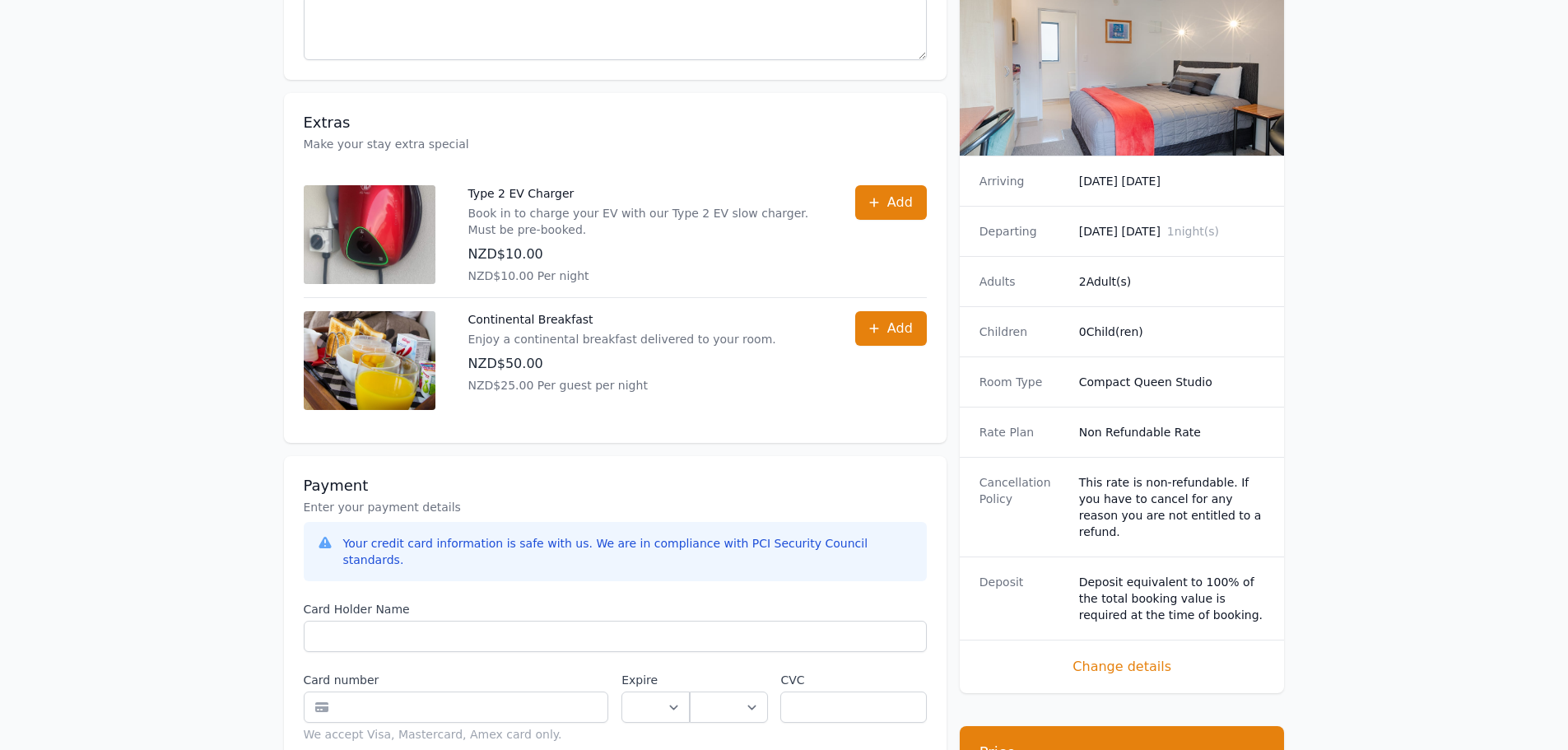
scroll to position [585, 0]
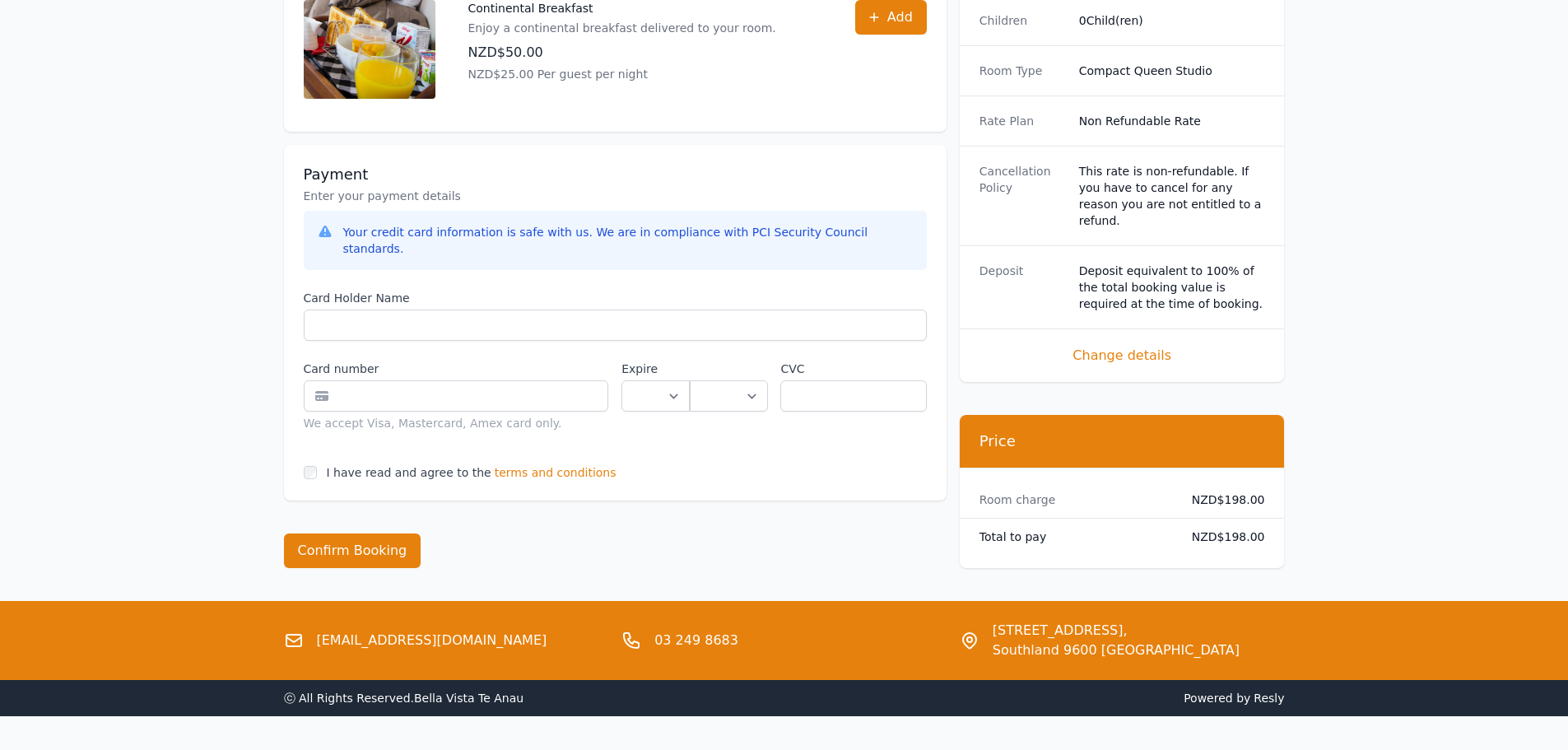
click at [558, 448] on div "Payment Enter your payment details Your credit card information is safe with us…" at bounding box center [615, 322] width 663 height 356
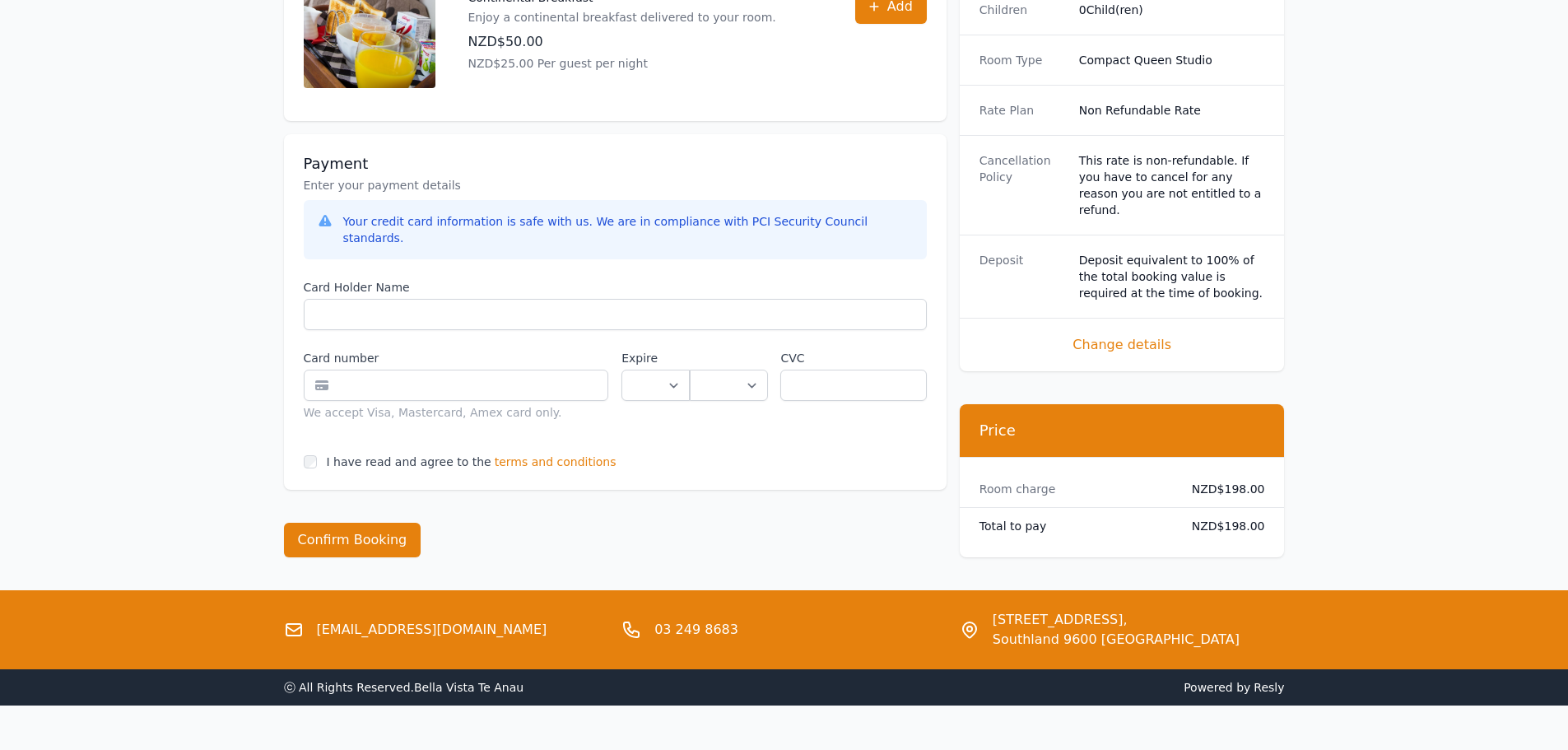
click at [565, 453] on span "terms and conditions" at bounding box center [555, 461] width 122 height 17
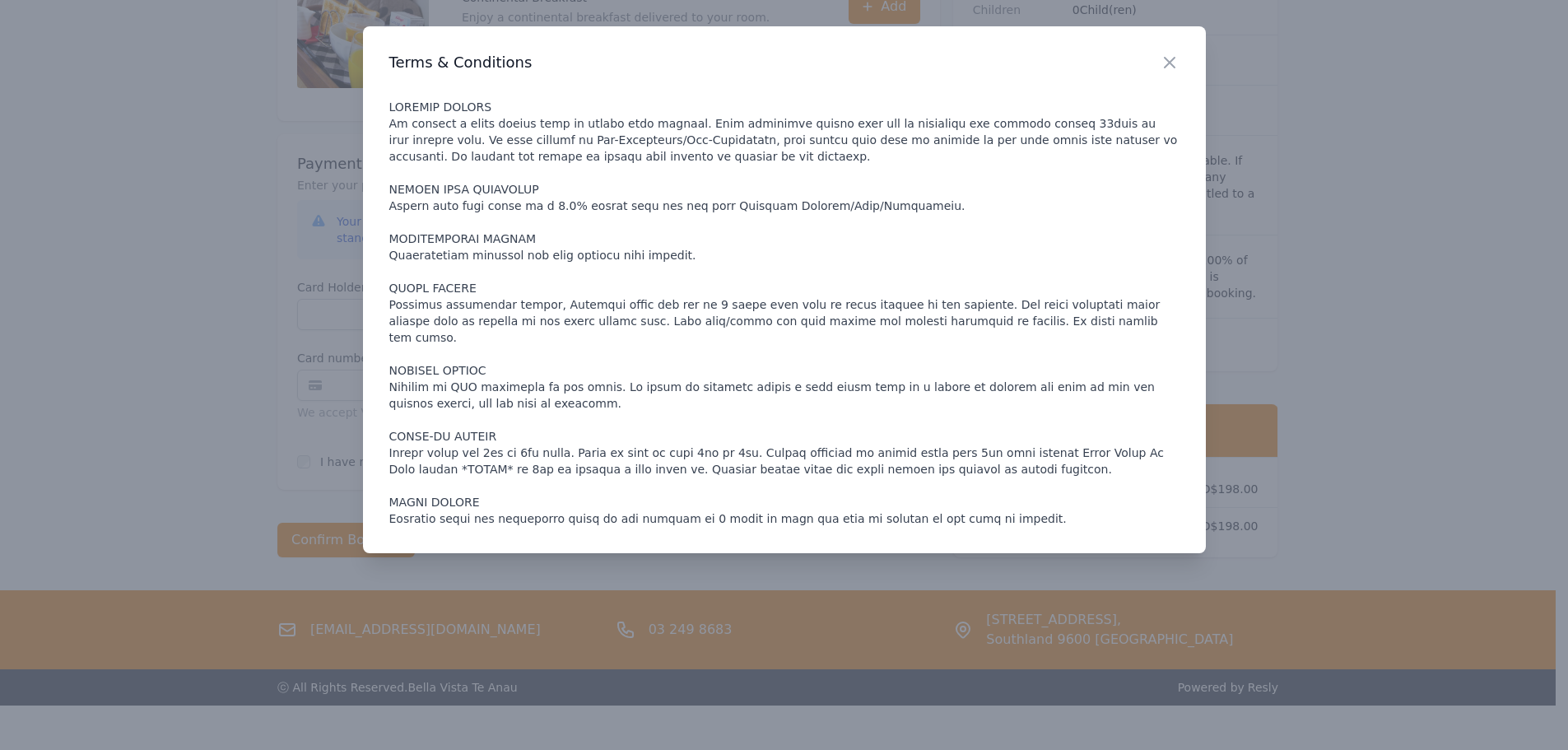
scroll to position [907, 0]
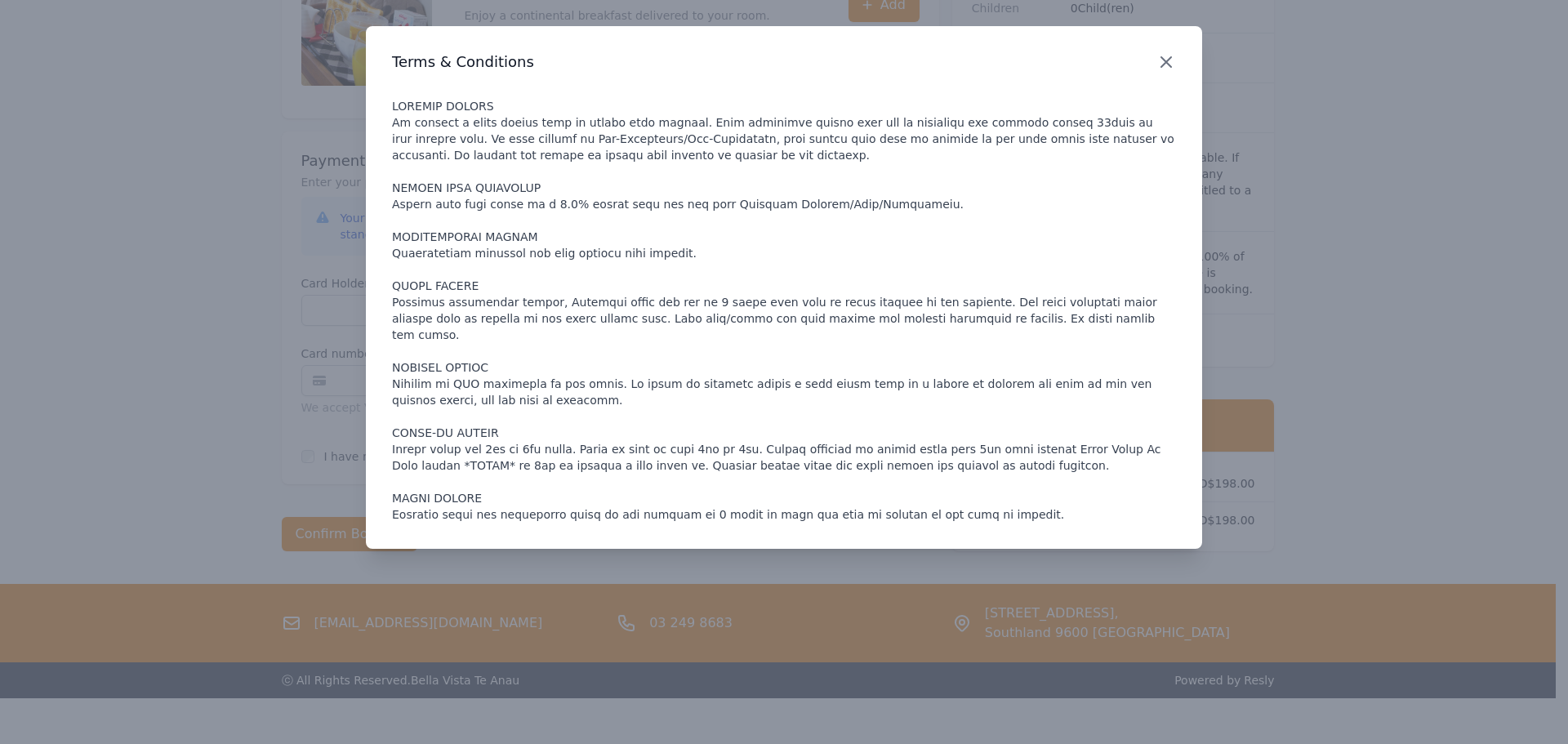
click at [1164, 62] on icon "button" at bounding box center [1166, 62] width 20 height 20
